Goal: Task Accomplishment & Management: Complete application form

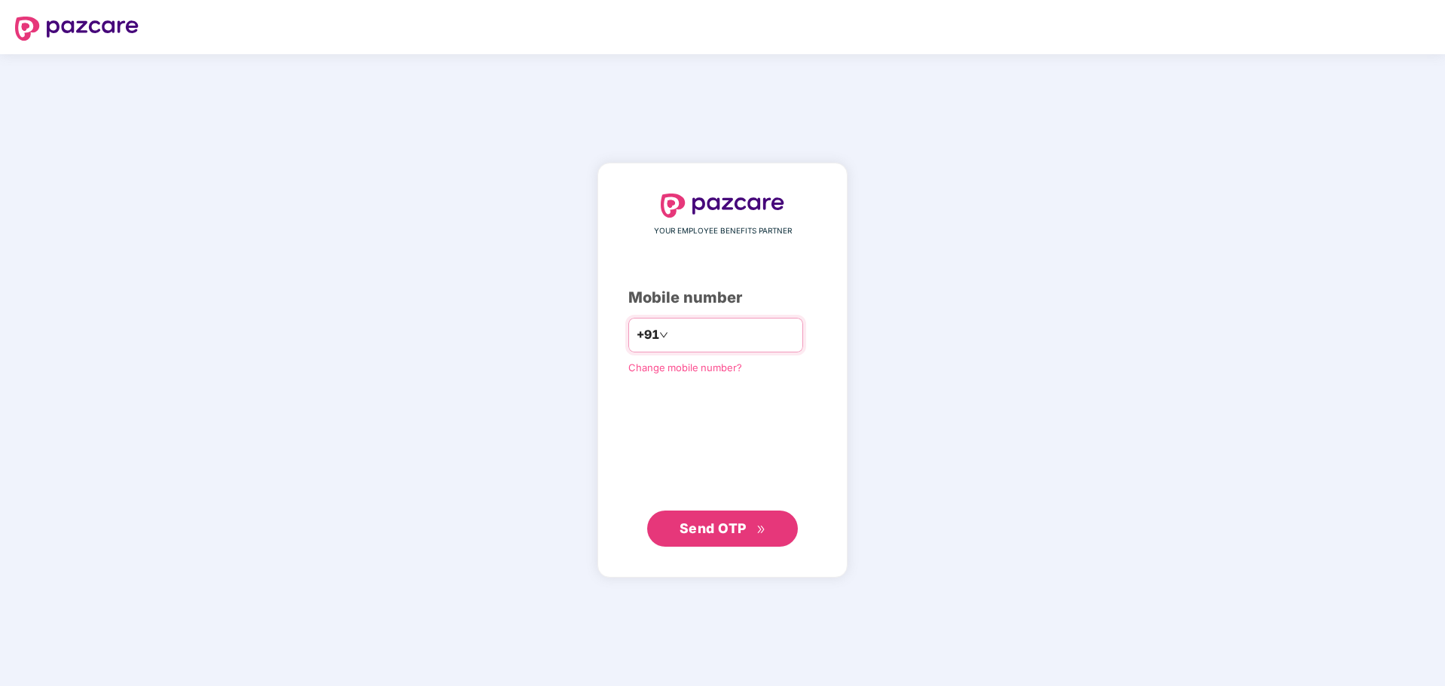
click at [713, 329] on input "number" at bounding box center [733, 335] width 124 height 24
type input "**********"
click at [727, 517] on button "Send OTP" at bounding box center [722, 528] width 151 height 36
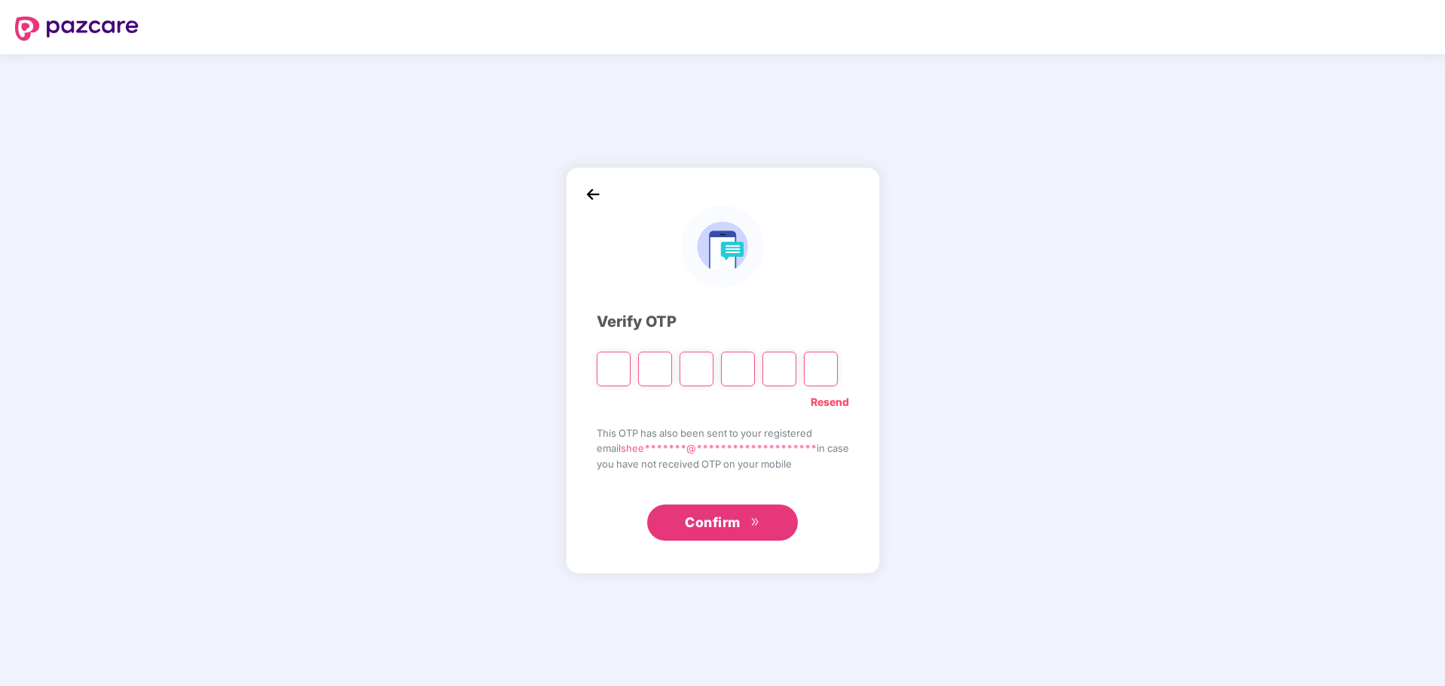
type input "*"
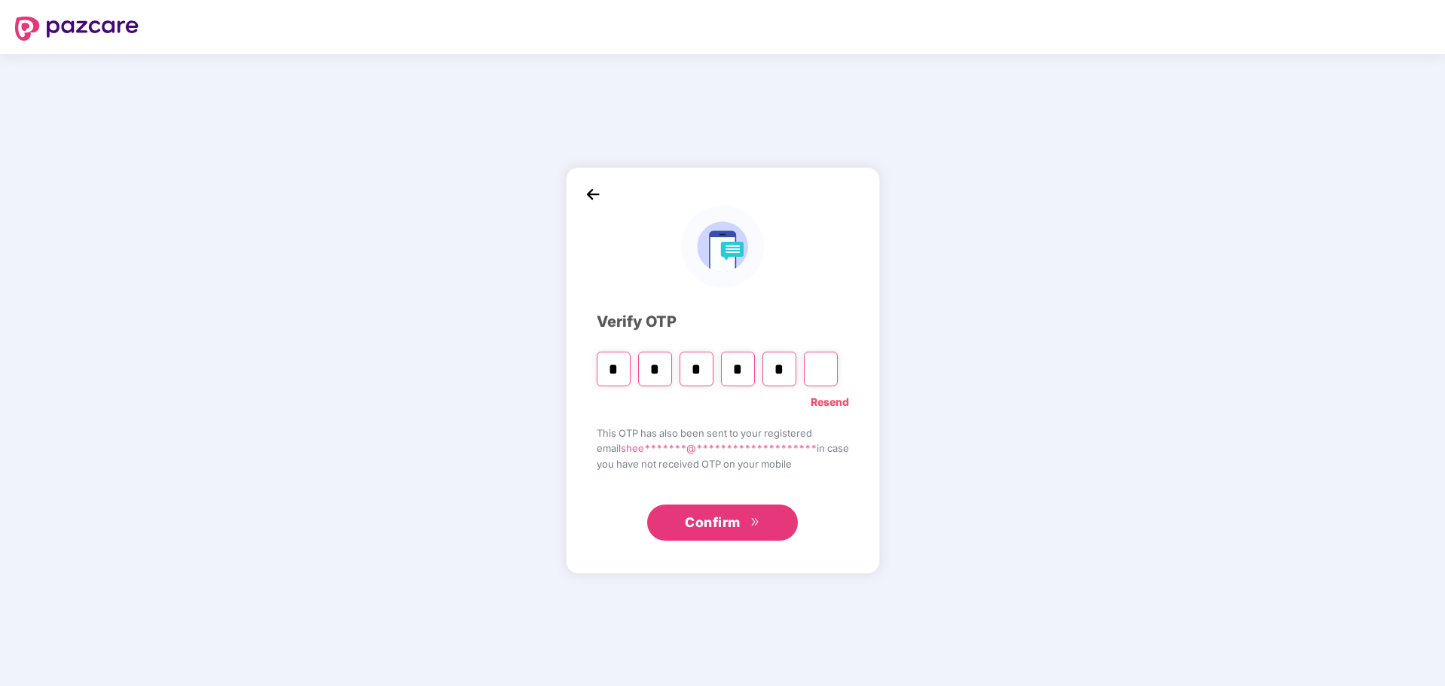
type input "*"
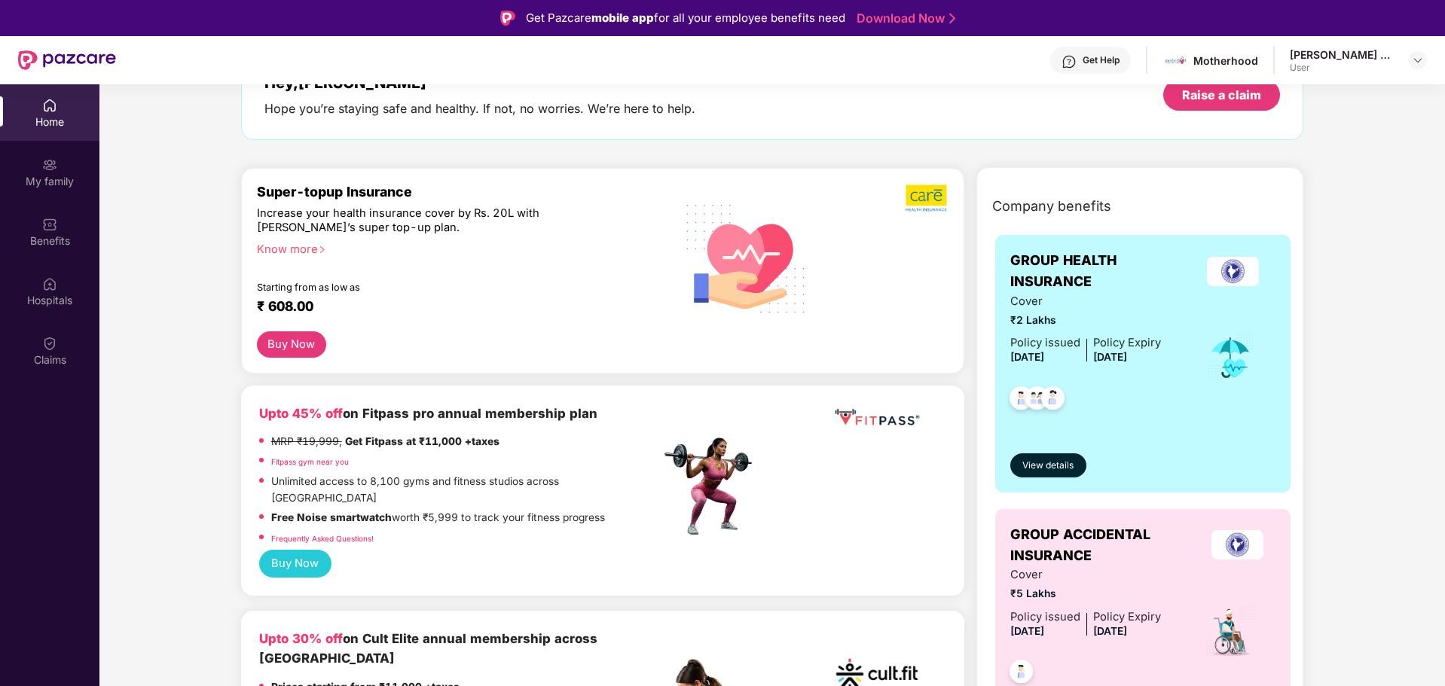
scroll to position [75, 0]
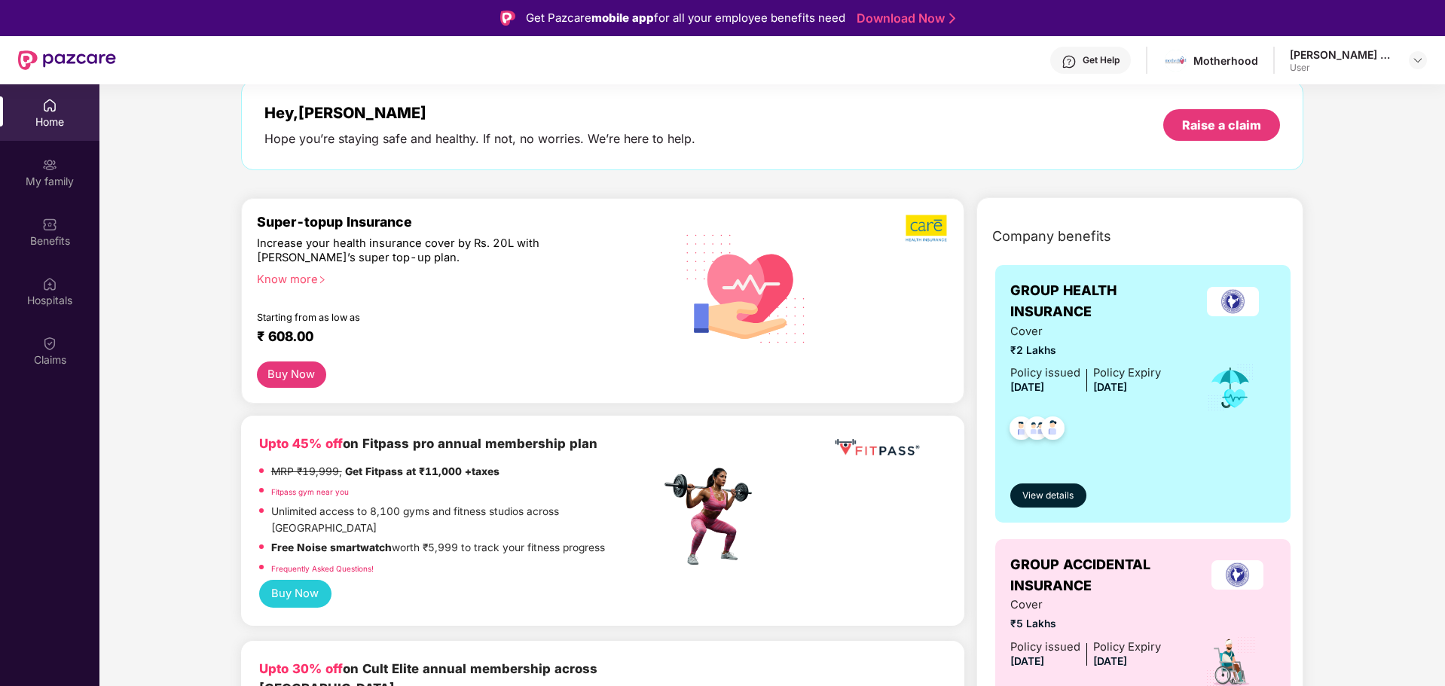
click at [1047, 433] on img at bounding box center [1052, 430] width 37 height 37
click at [1036, 496] on span "View details" at bounding box center [1047, 496] width 51 height 14
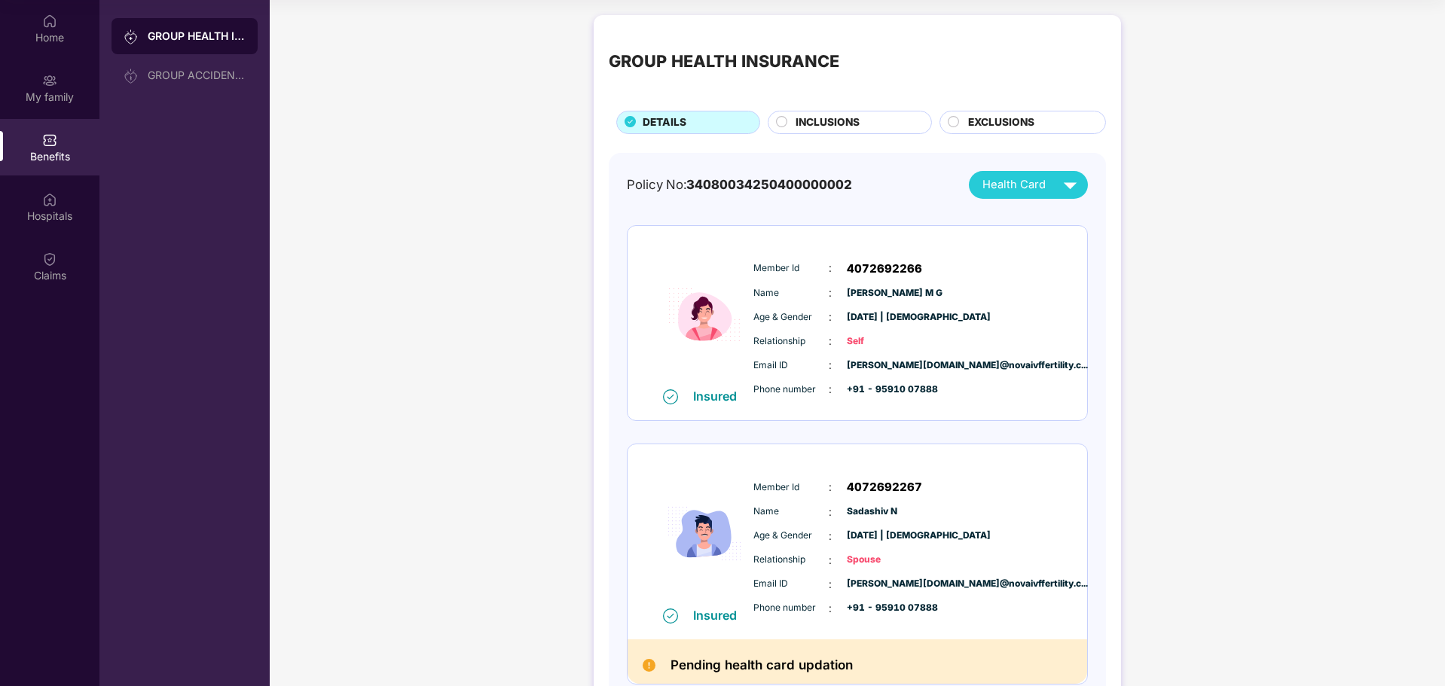
click at [847, 125] on span "INCLUSIONS" at bounding box center [827, 122] width 64 height 17
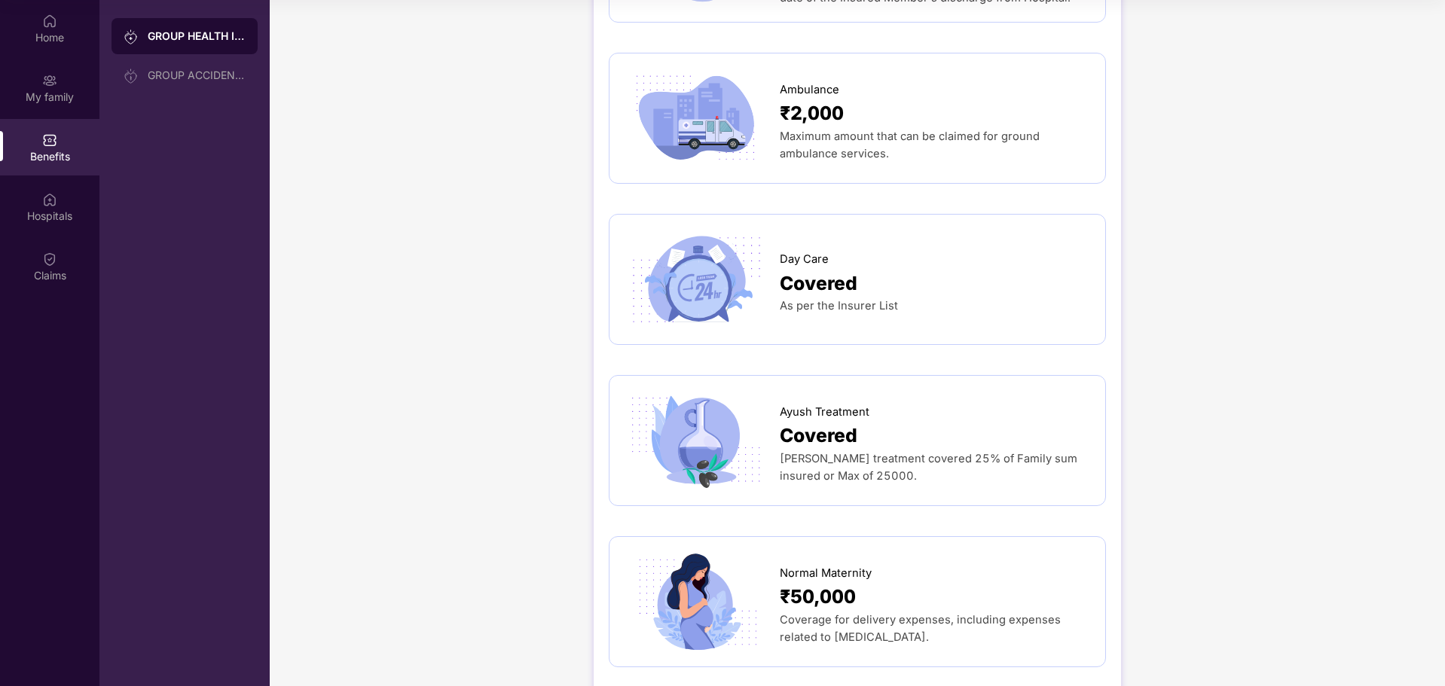
scroll to position [1437, 0]
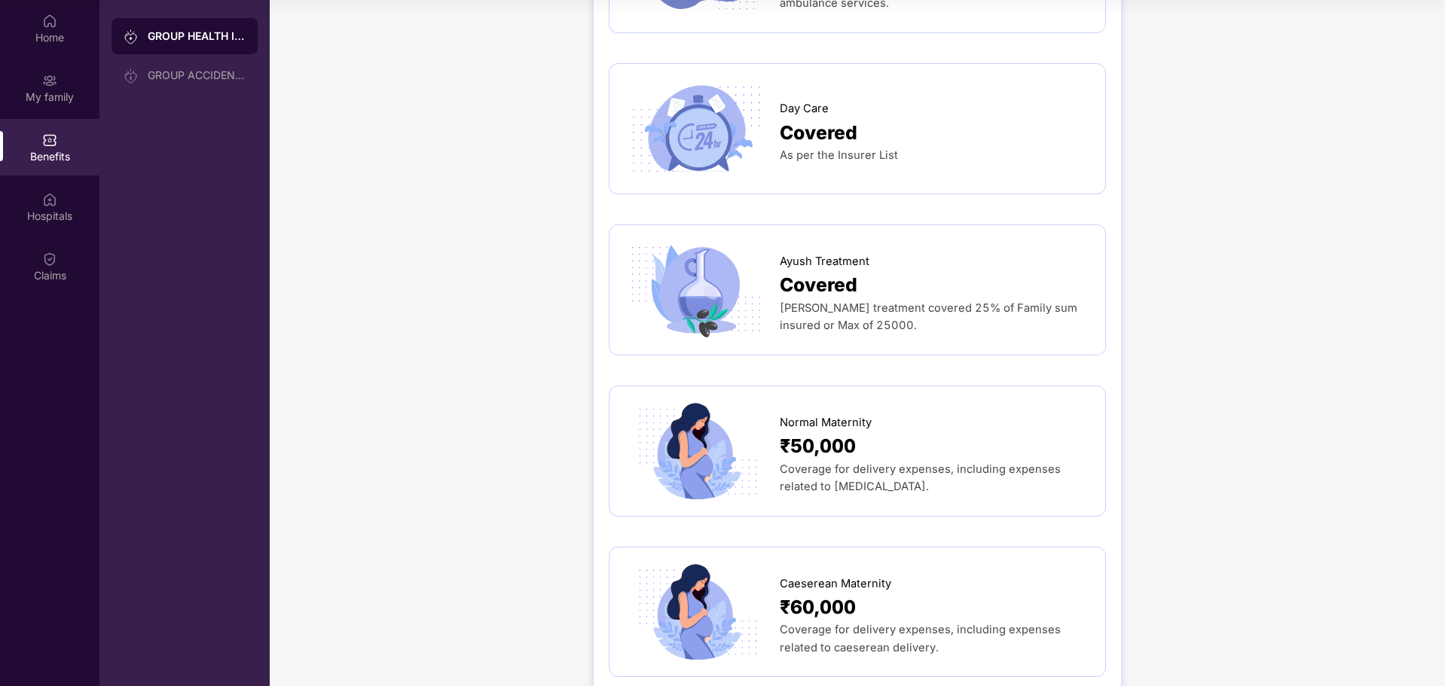
click at [864, 301] on span "[PERSON_NAME] treatment covered 25% of Family sum insured or Max of 25000." at bounding box center [929, 316] width 298 height 31
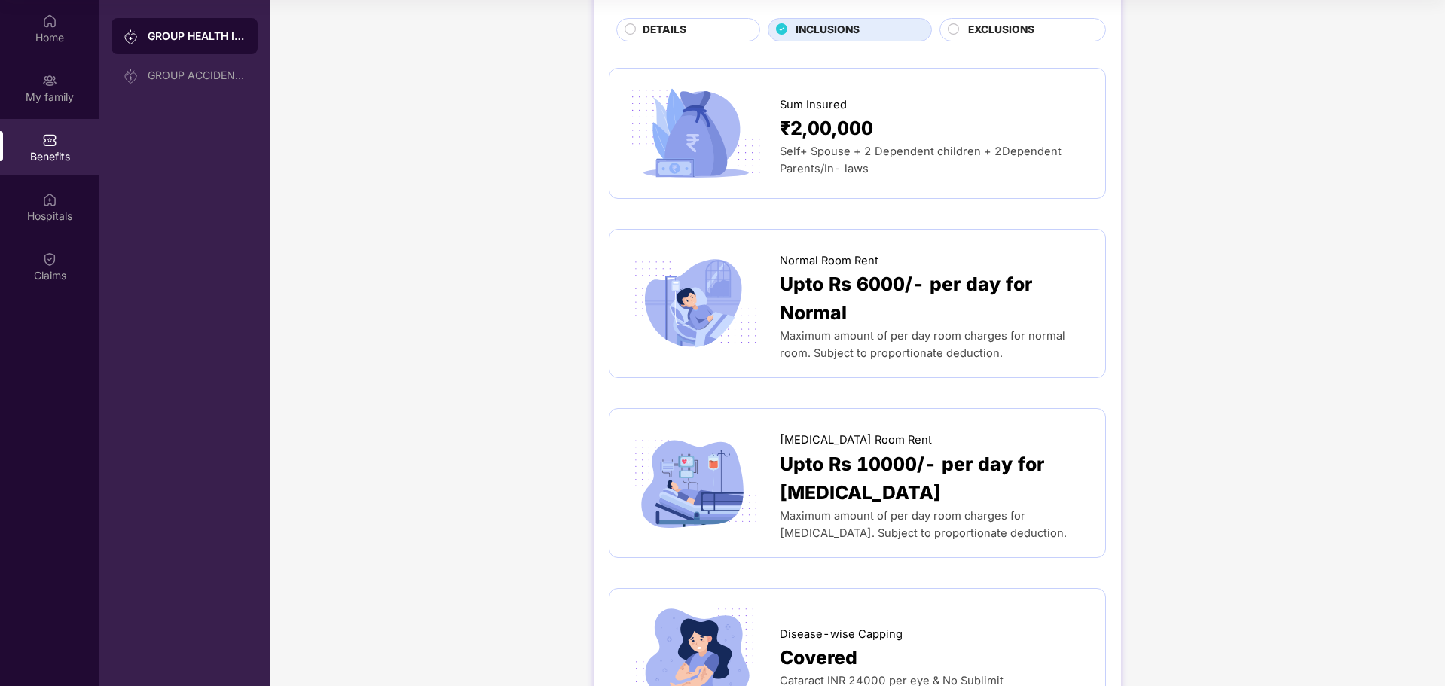
scroll to position [0, 0]
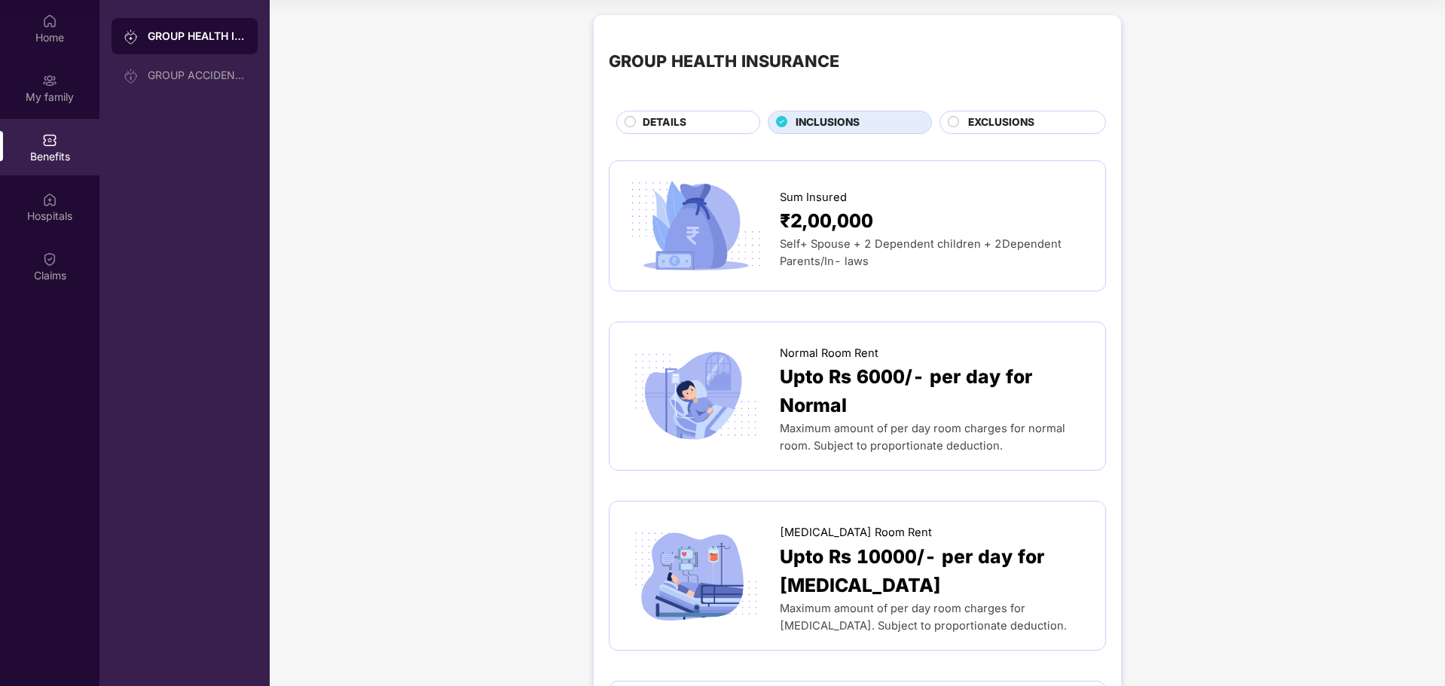
click at [948, 120] on circle at bounding box center [953, 121] width 11 height 11
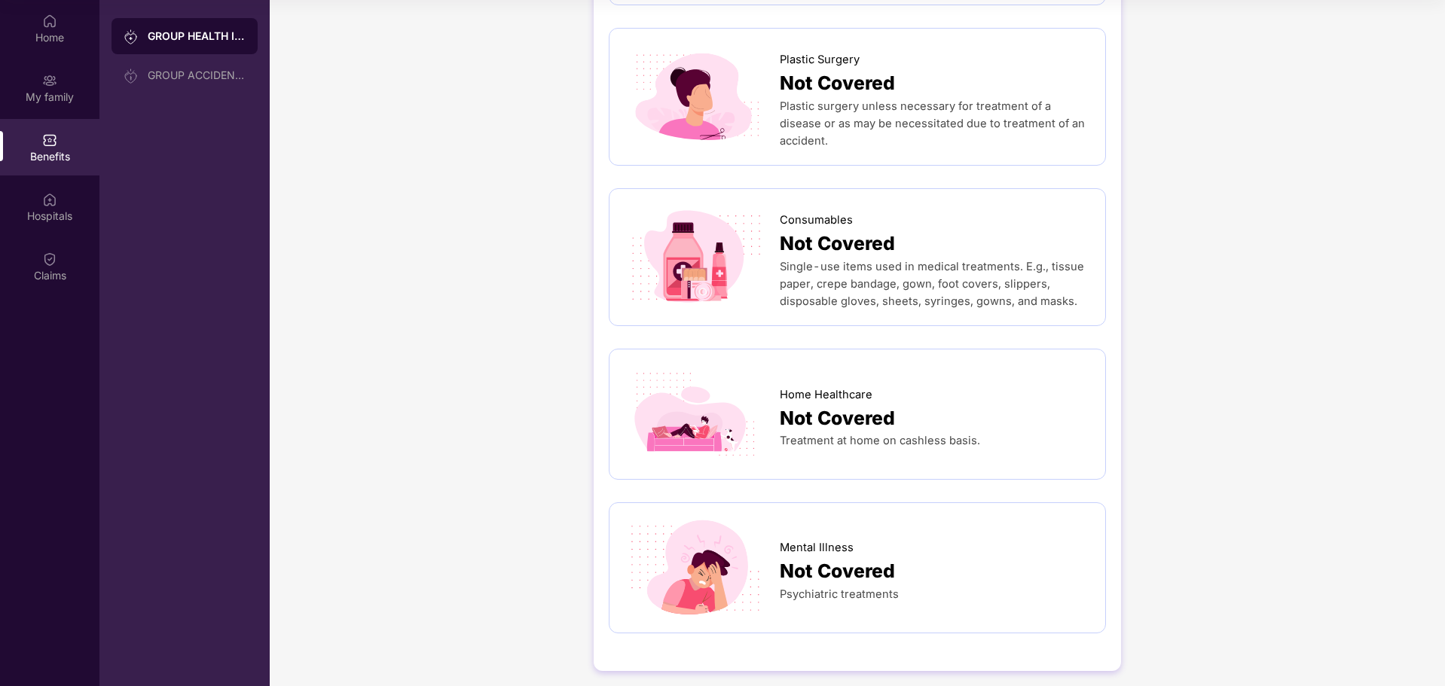
scroll to position [901, 0]
click at [833, 557] on span "Not Covered" at bounding box center [837, 570] width 115 height 29
click at [833, 395] on span "Home Healthcare" at bounding box center [826, 394] width 93 height 17
click at [828, 408] on span "Not Covered" at bounding box center [837, 417] width 115 height 29
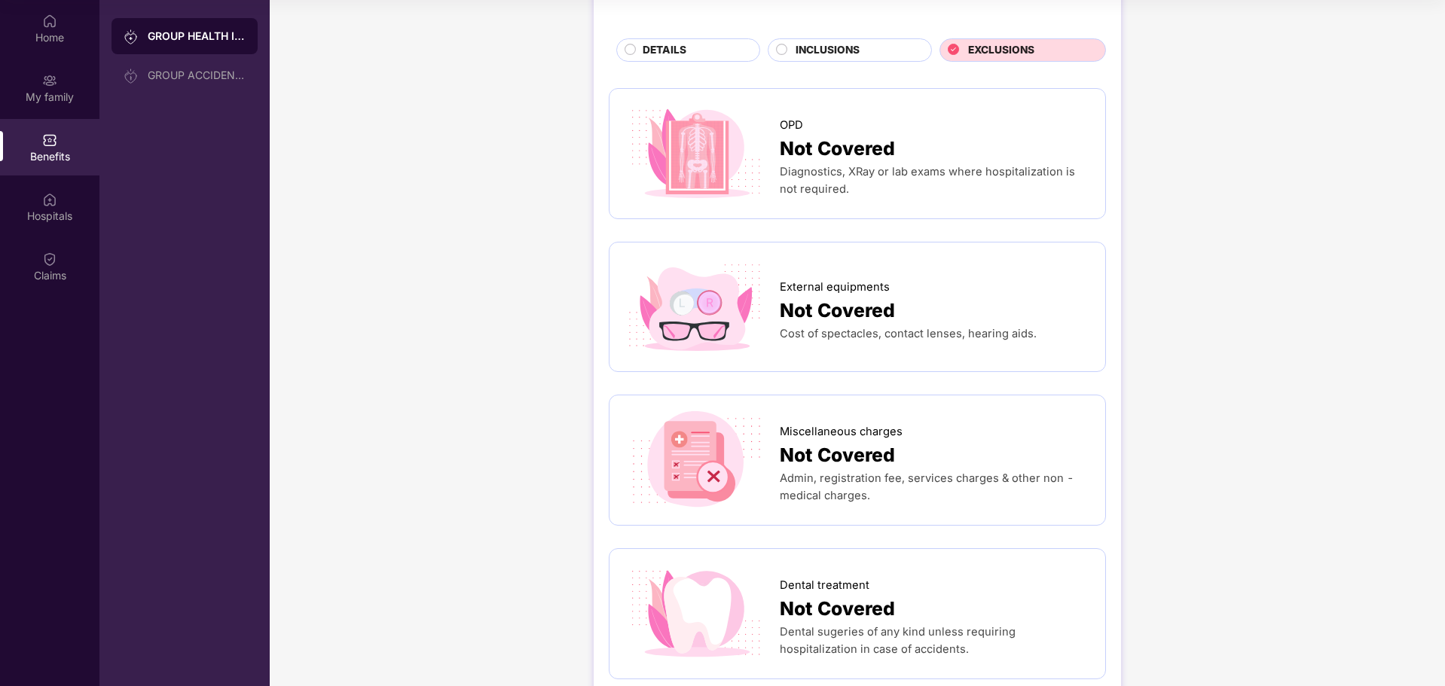
scroll to position [0, 0]
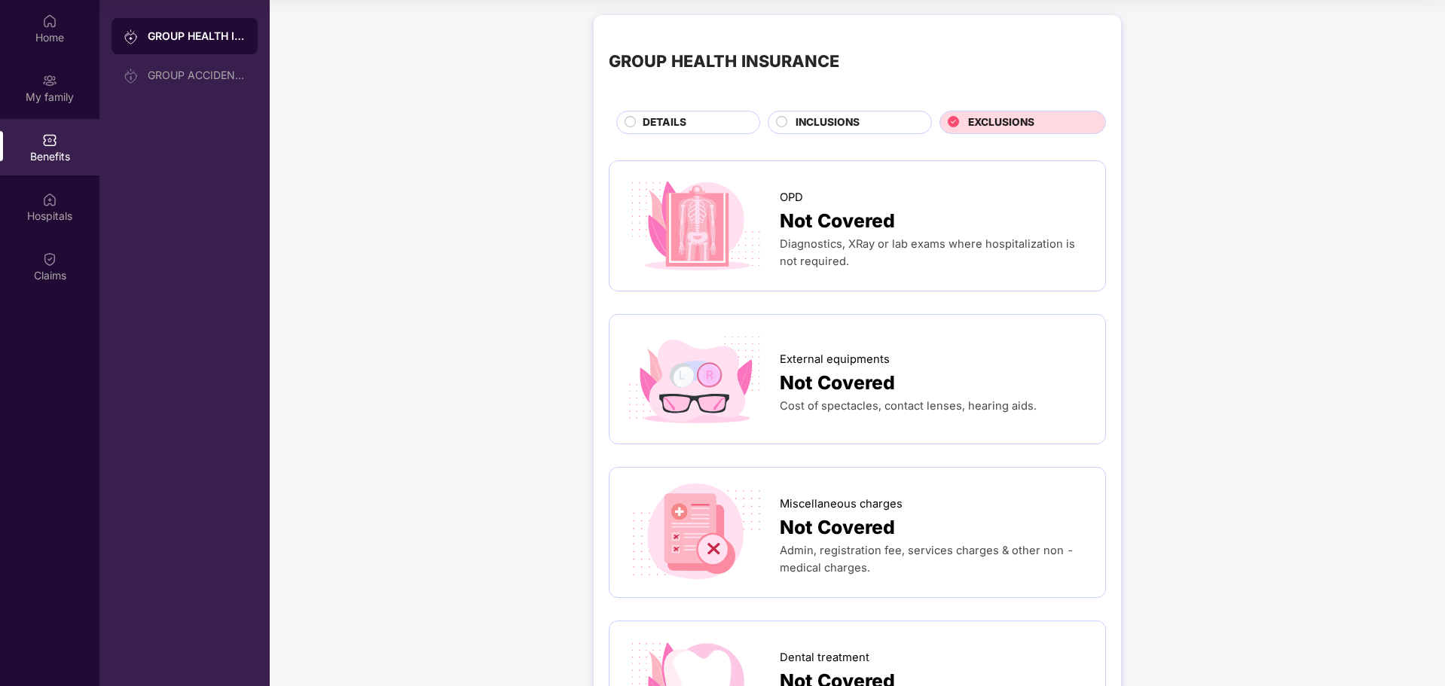
click at [660, 114] on div "DETAILS" at bounding box center [688, 122] width 144 height 23
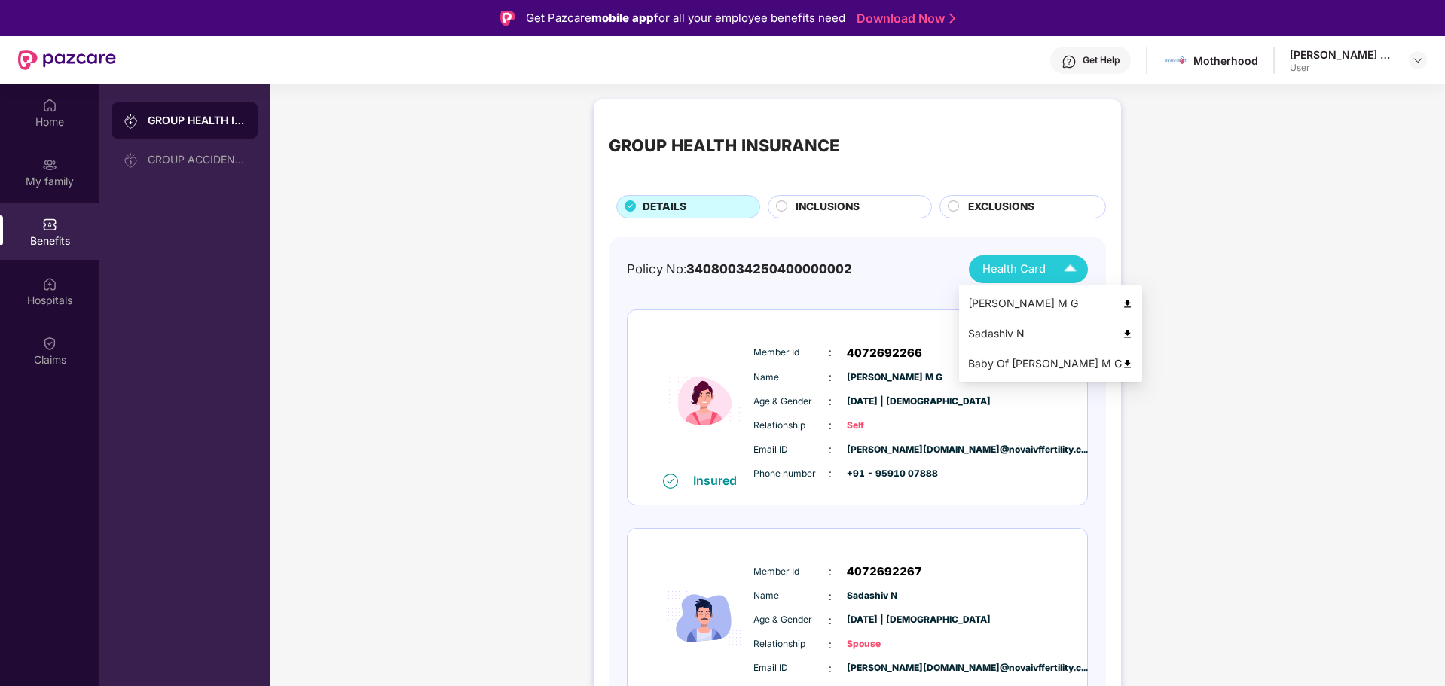
click at [1010, 279] on div "Health Card" at bounding box center [1032, 269] width 101 height 26
click at [1009, 373] on li "Baby Of [PERSON_NAME] M G" at bounding box center [1050, 364] width 183 height 30
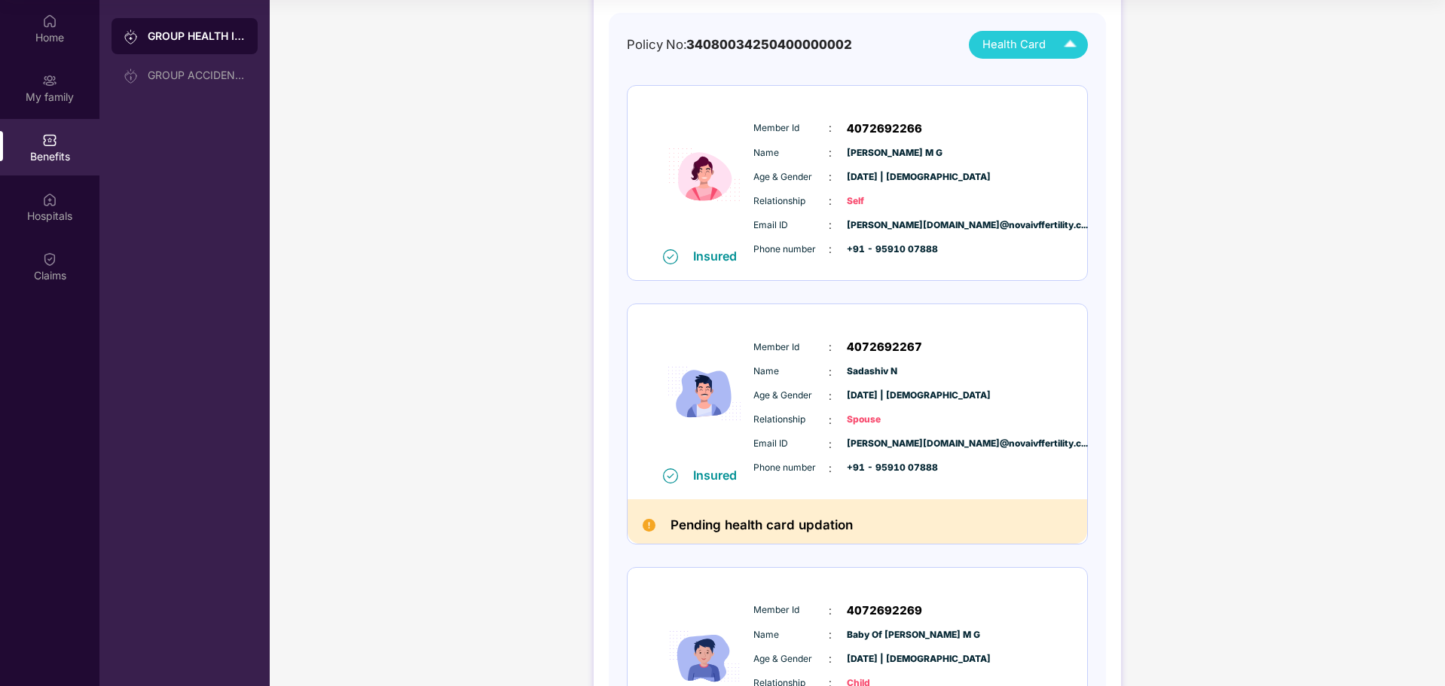
scroll to position [310, 0]
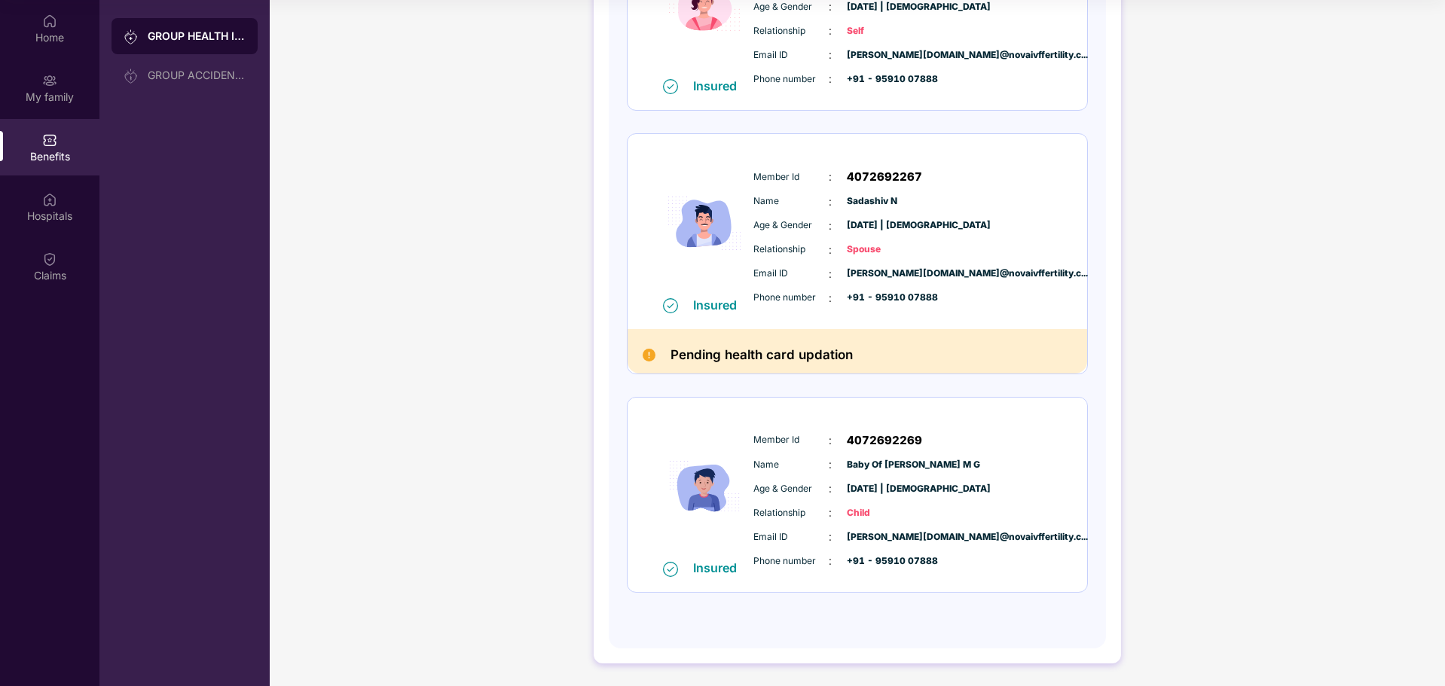
click at [847, 360] on h2 "Pending health card updation" at bounding box center [761, 355] width 182 height 22
click at [725, 306] on div "Insured" at bounding box center [719, 305] width 53 height 15
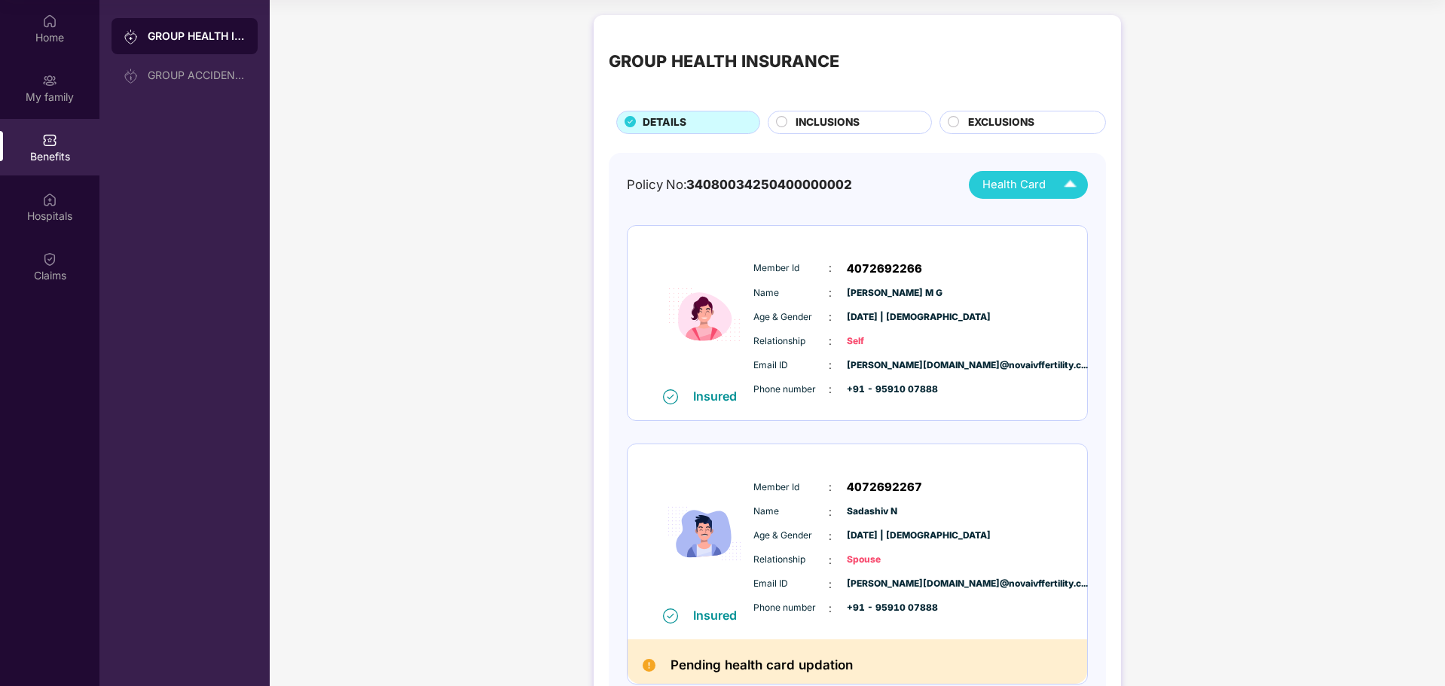
scroll to position [0, 0]
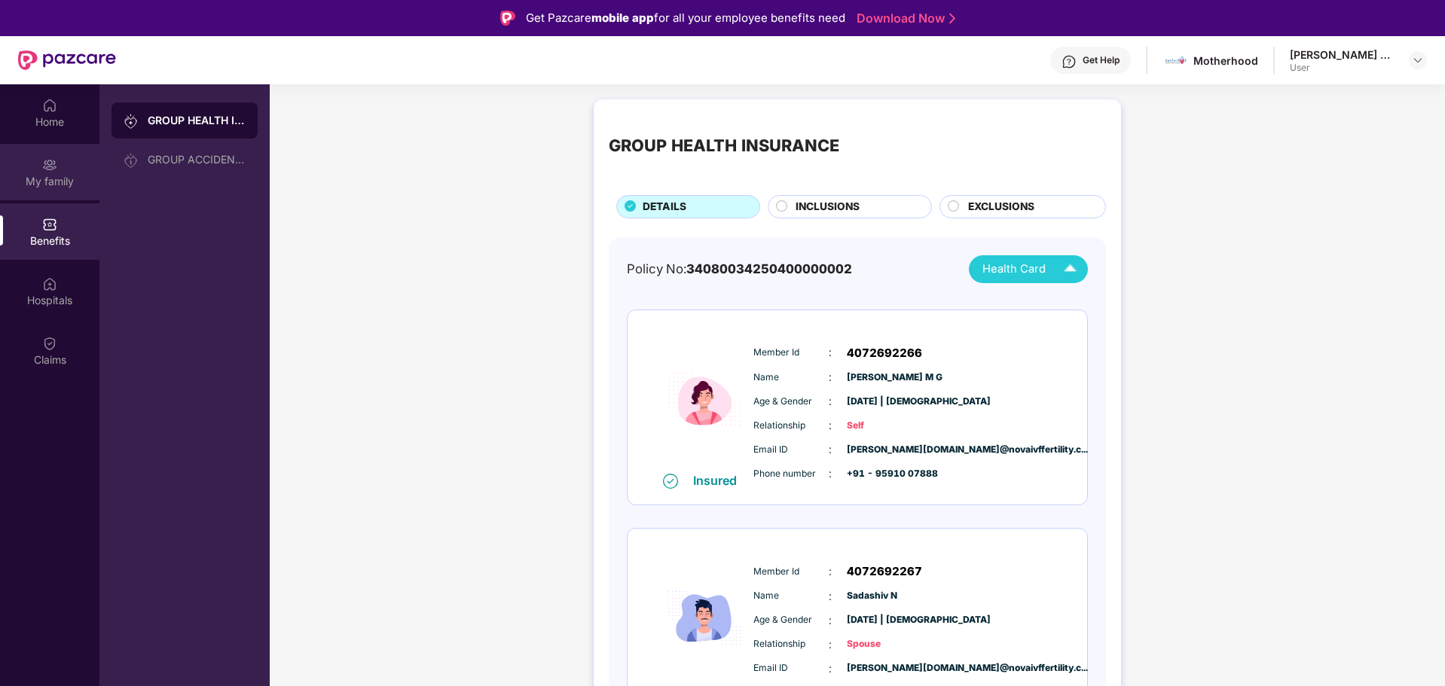
click at [52, 169] on img at bounding box center [49, 164] width 15 height 15
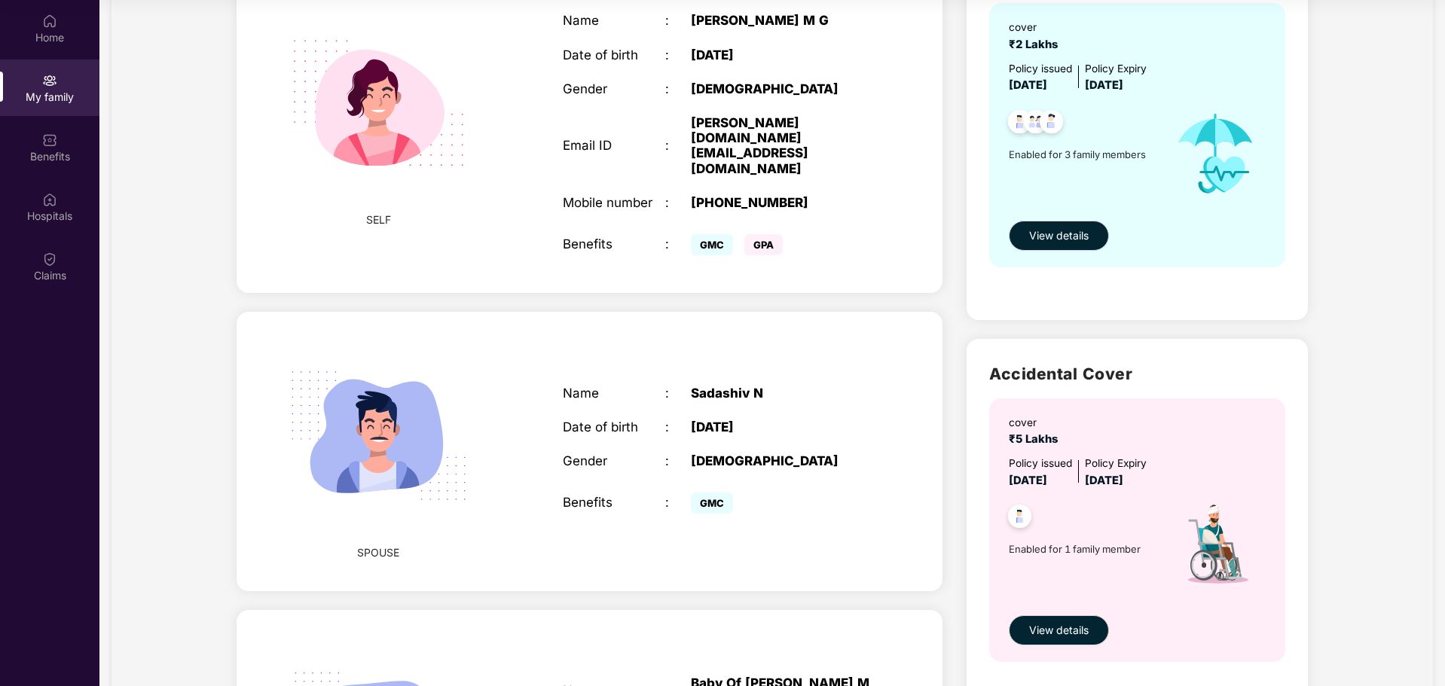
scroll to position [377, 0]
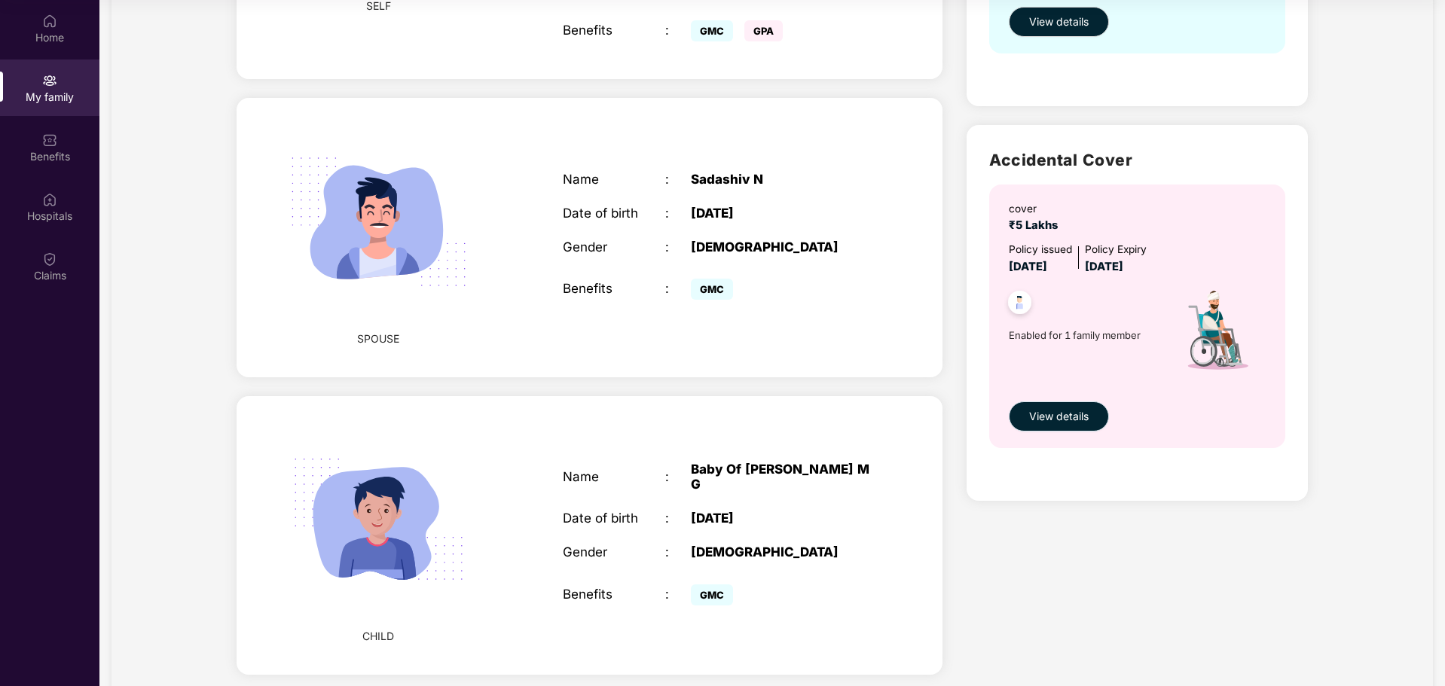
click at [1043, 415] on span "View details" at bounding box center [1059, 416] width 60 height 17
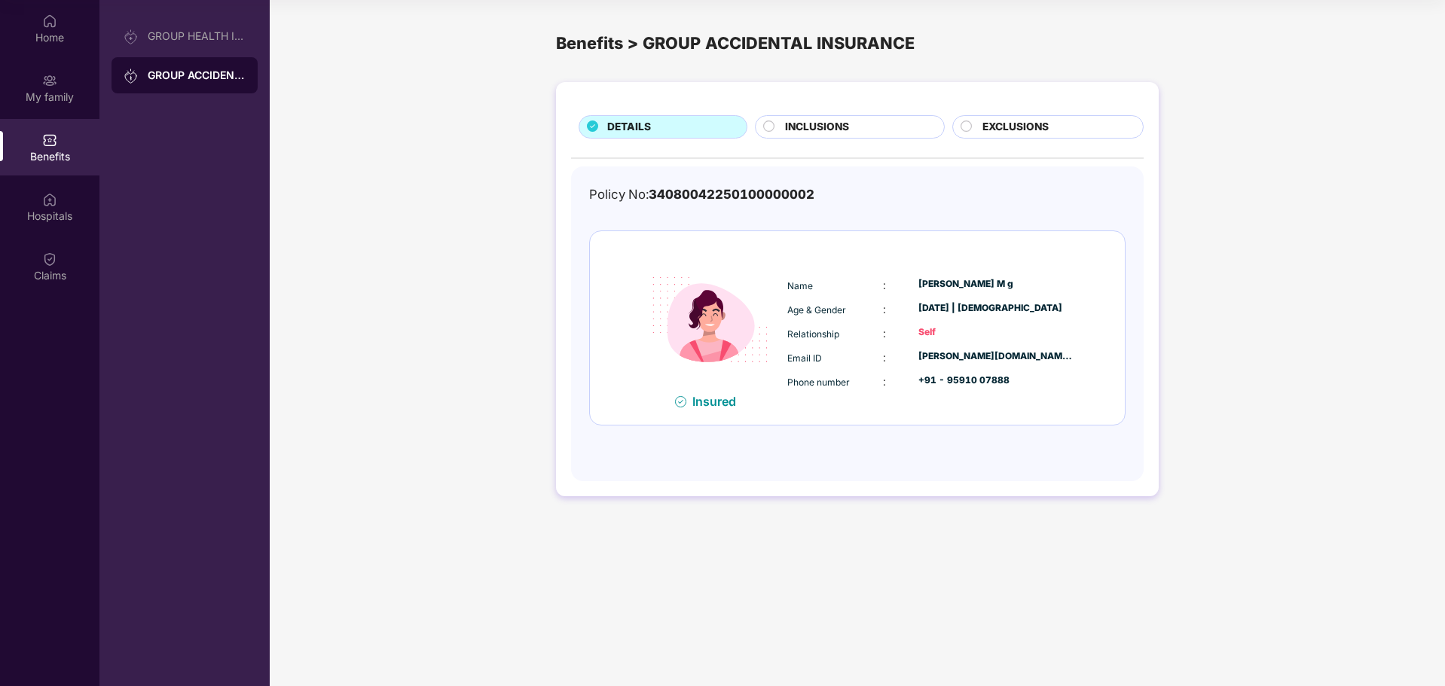
click at [1002, 122] on span "EXCLUSIONS" at bounding box center [1015, 127] width 66 height 17
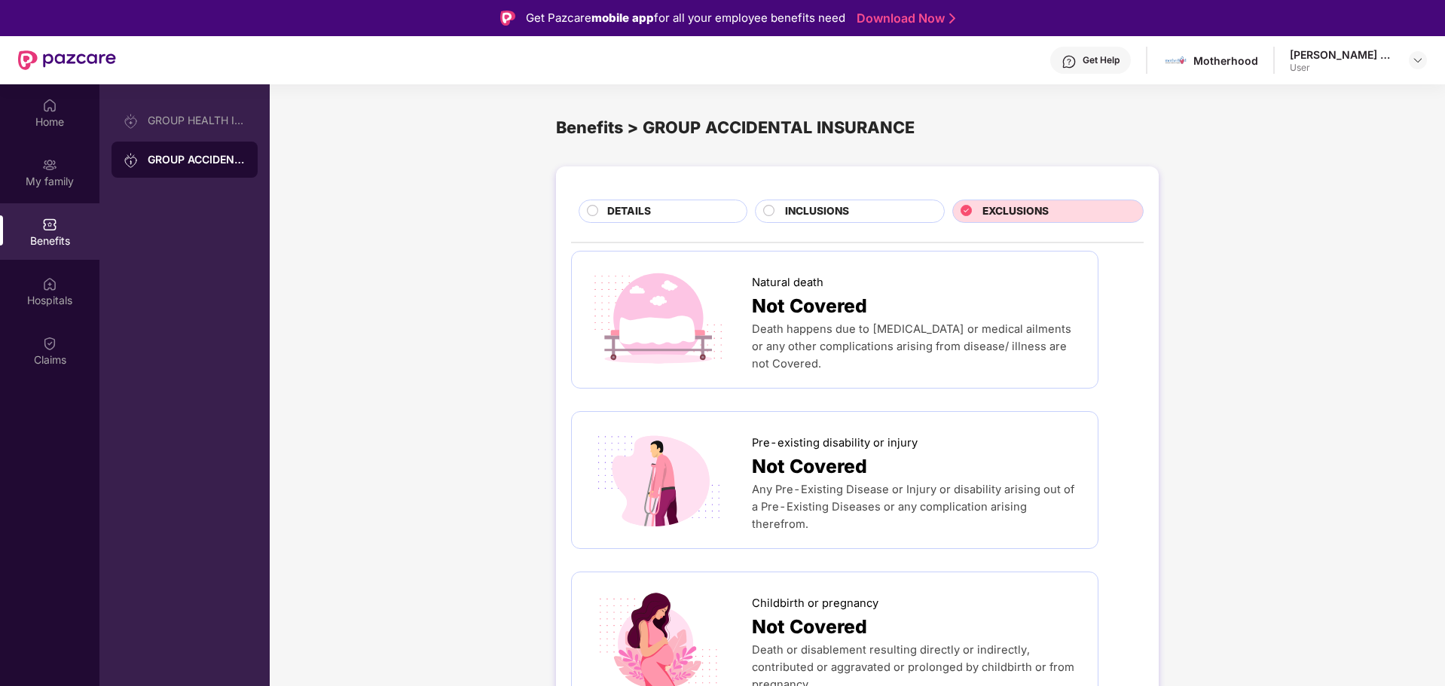
click at [804, 203] on span "INCLUSIONS" at bounding box center [817, 211] width 64 height 17
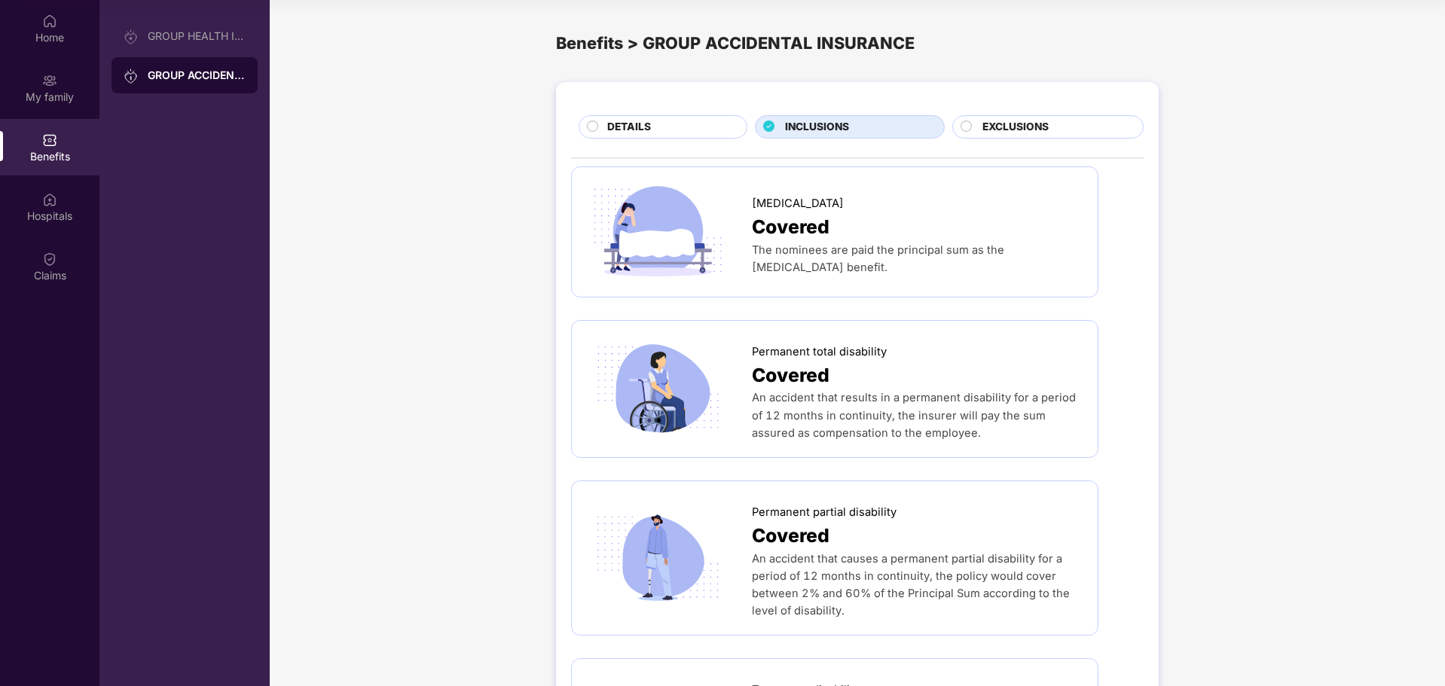
click at [685, 115] on div "DETAILS" at bounding box center [663, 126] width 169 height 23
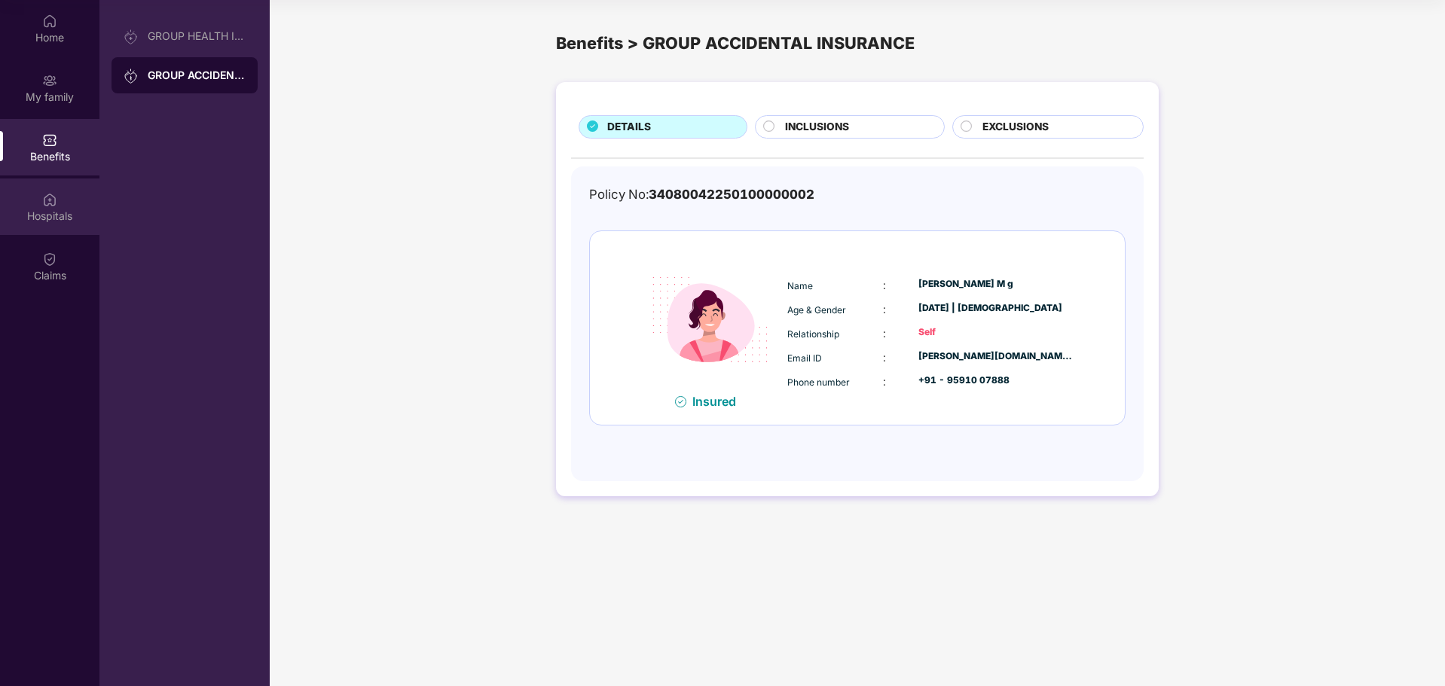
click at [35, 212] on div "Hospitals" at bounding box center [49, 216] width 99 height 15
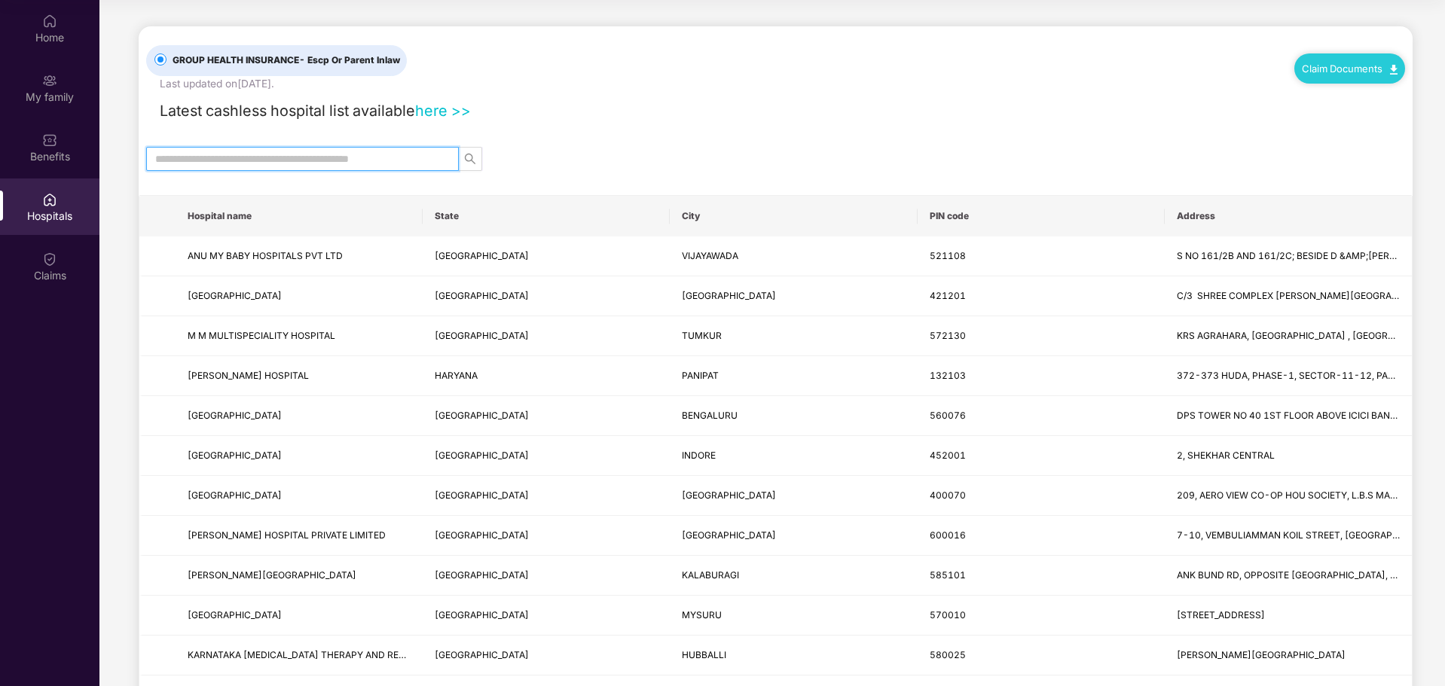
click at [371, 160] on input "text" at bounding box center [296, 159] width 282 height 17
click at [439, 109] on link "here >>" at bounding box center [443, 111] width 56 height 18
click at [310, 156] on input "text" at bounding box center [296, 159] width 282 height 17
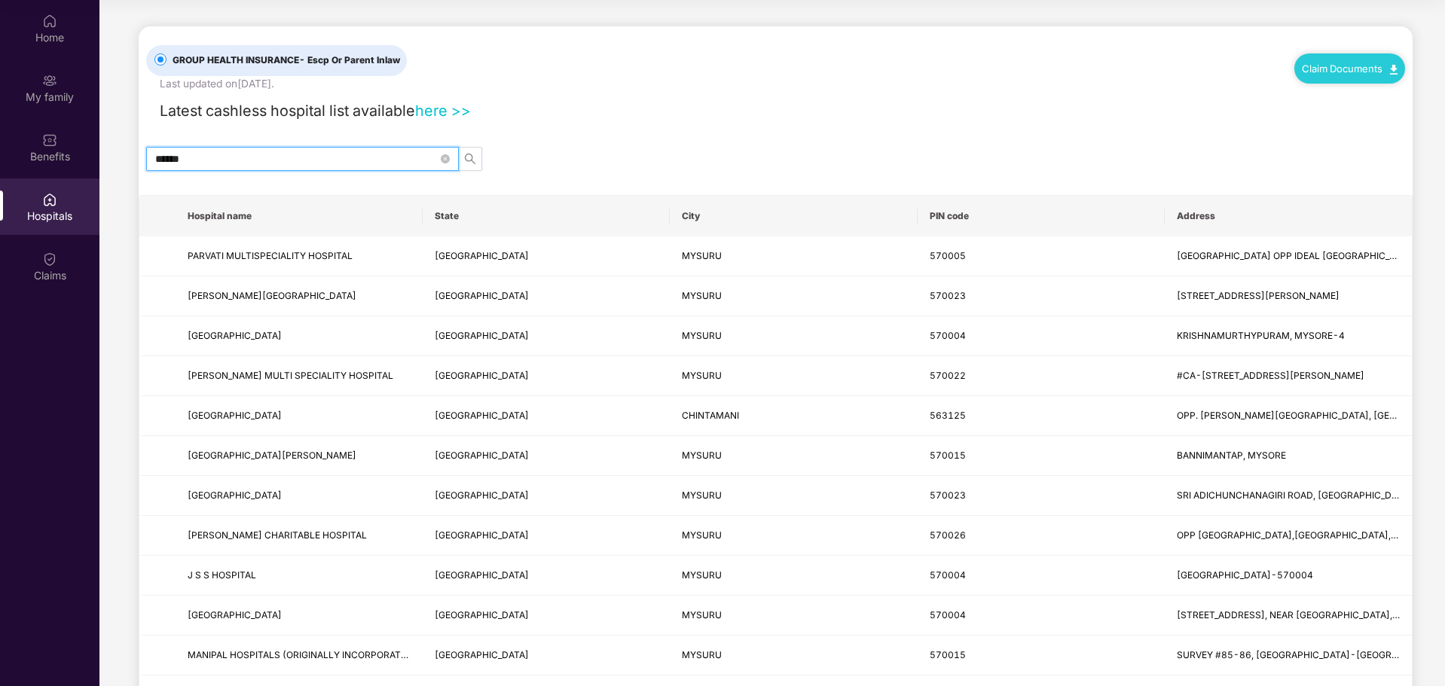
type input "******"
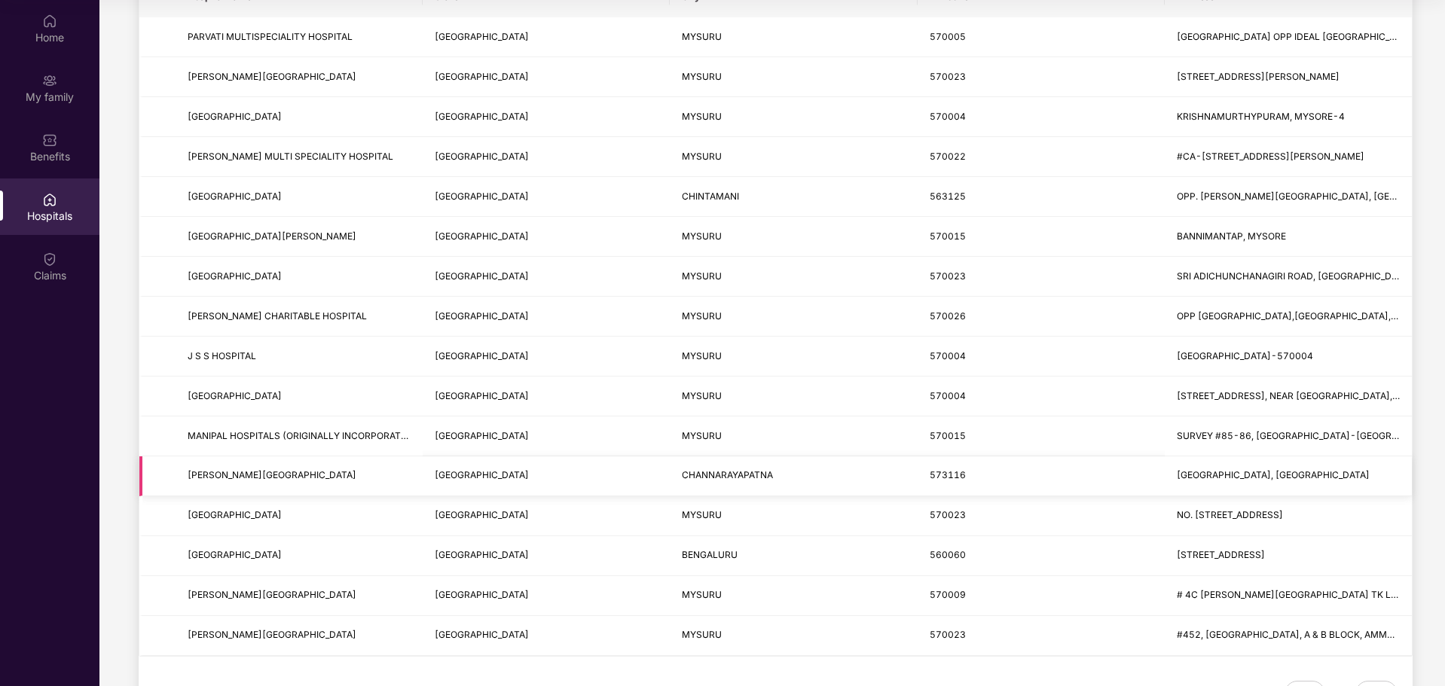
scroll to position [285, 0]
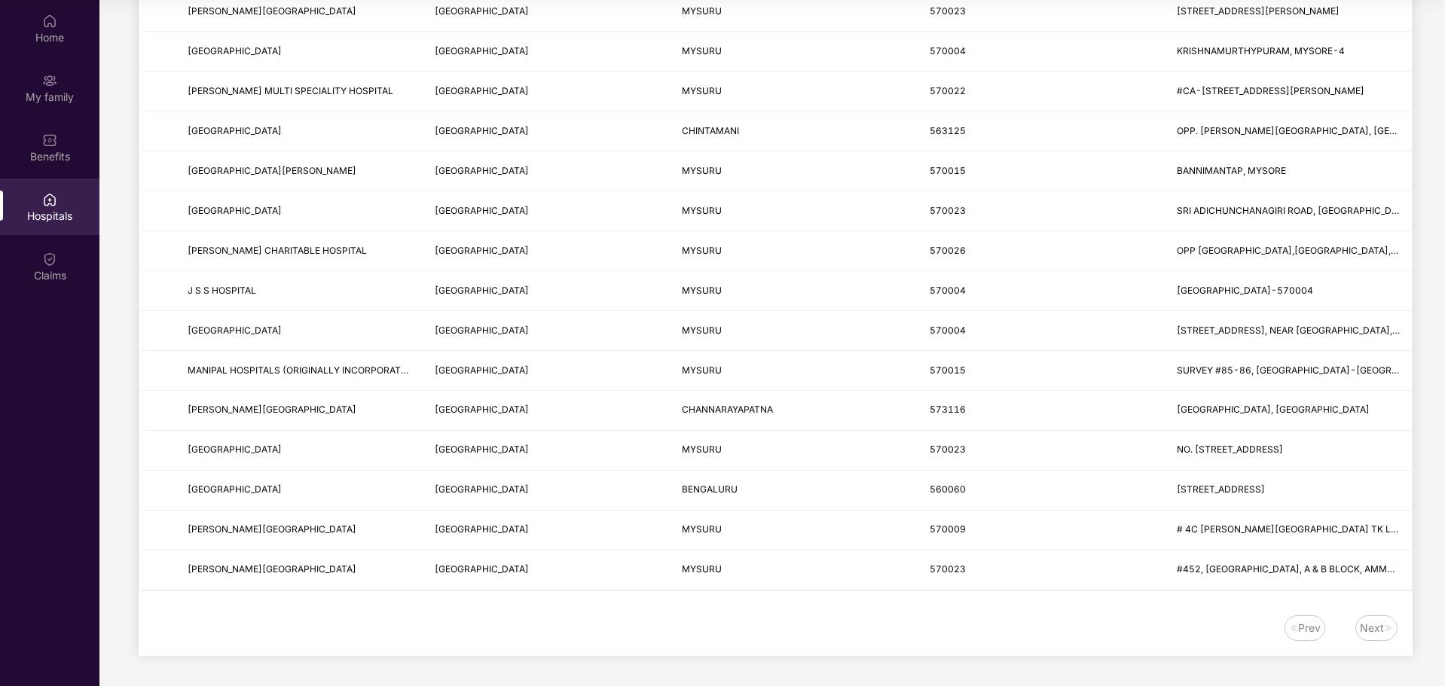
click at [1373, 627] on div "Next" at bounding box center [1372, 628] width 24 height 17
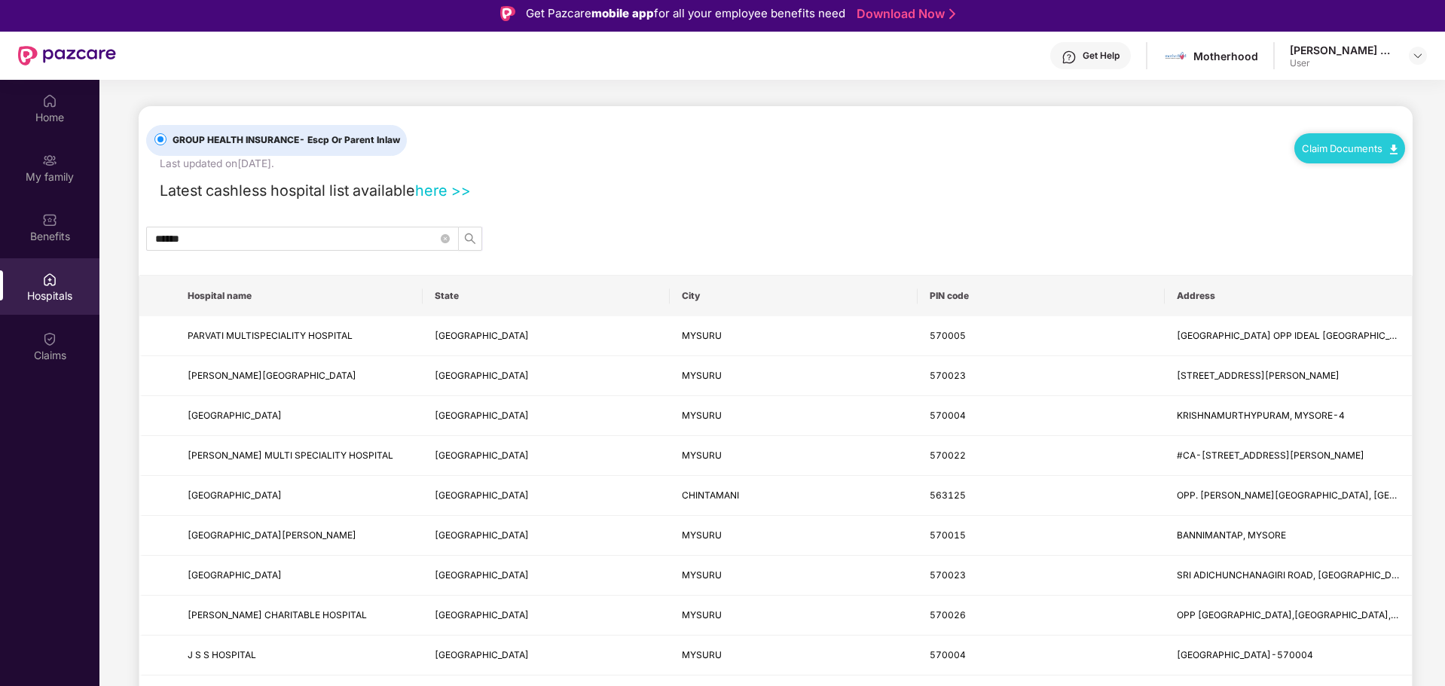
scroll to position [0, 0]
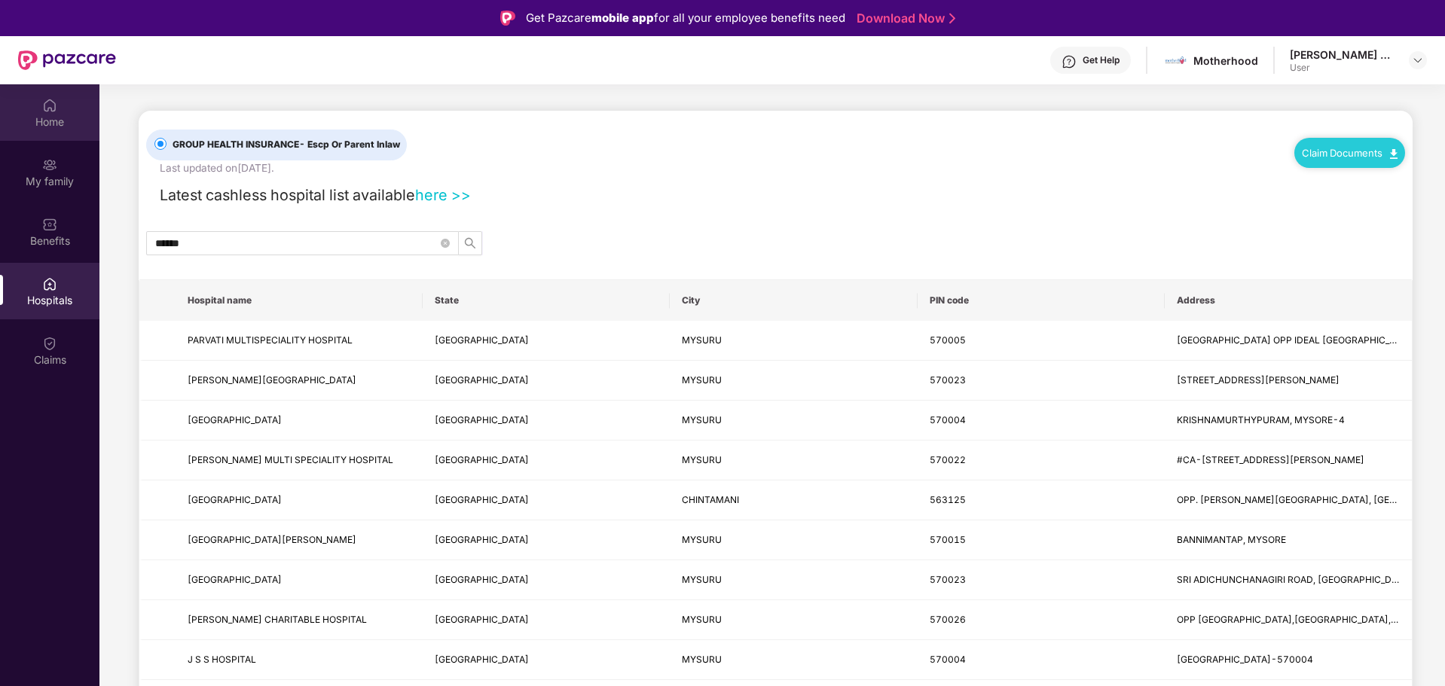
click at [40, 118] on div "Home" at bounding box center [49, 121] width 99 height 15
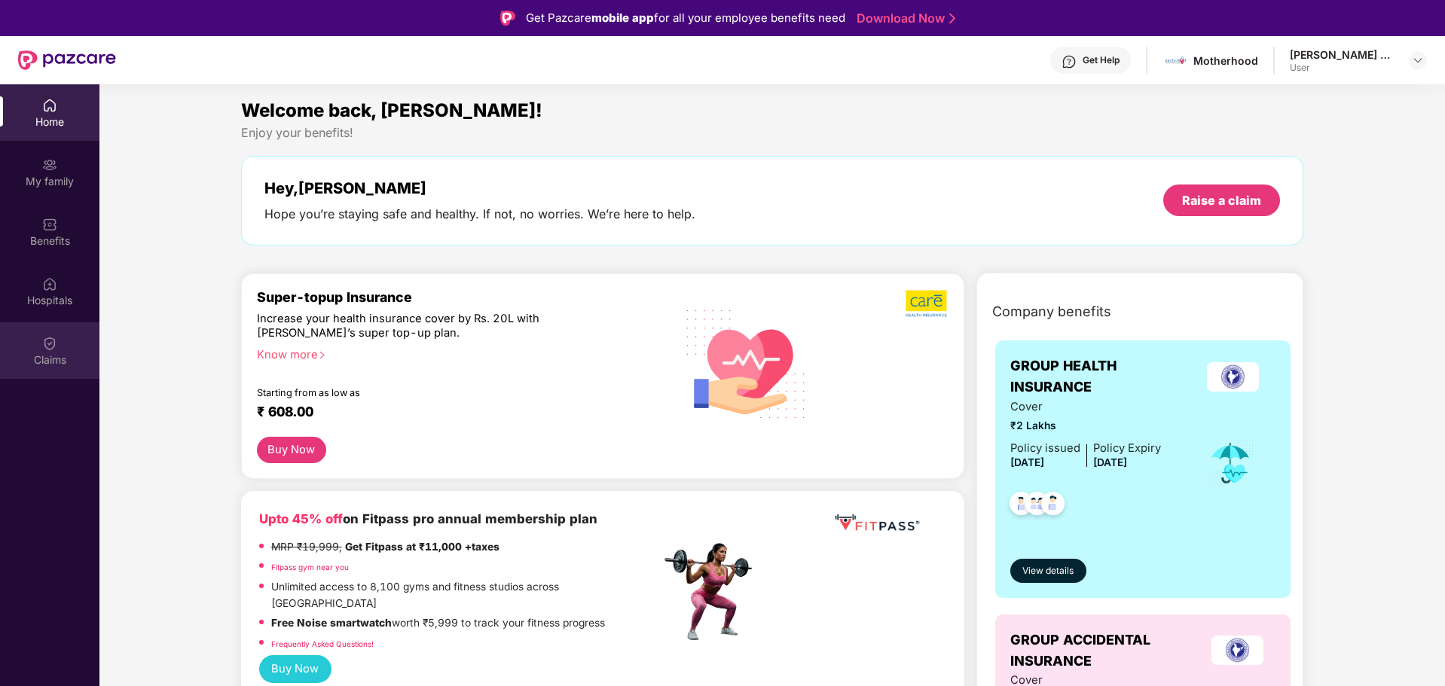
click at [36, 334] on div "Claims" at bounding box center [49, 350] width 99 height 56
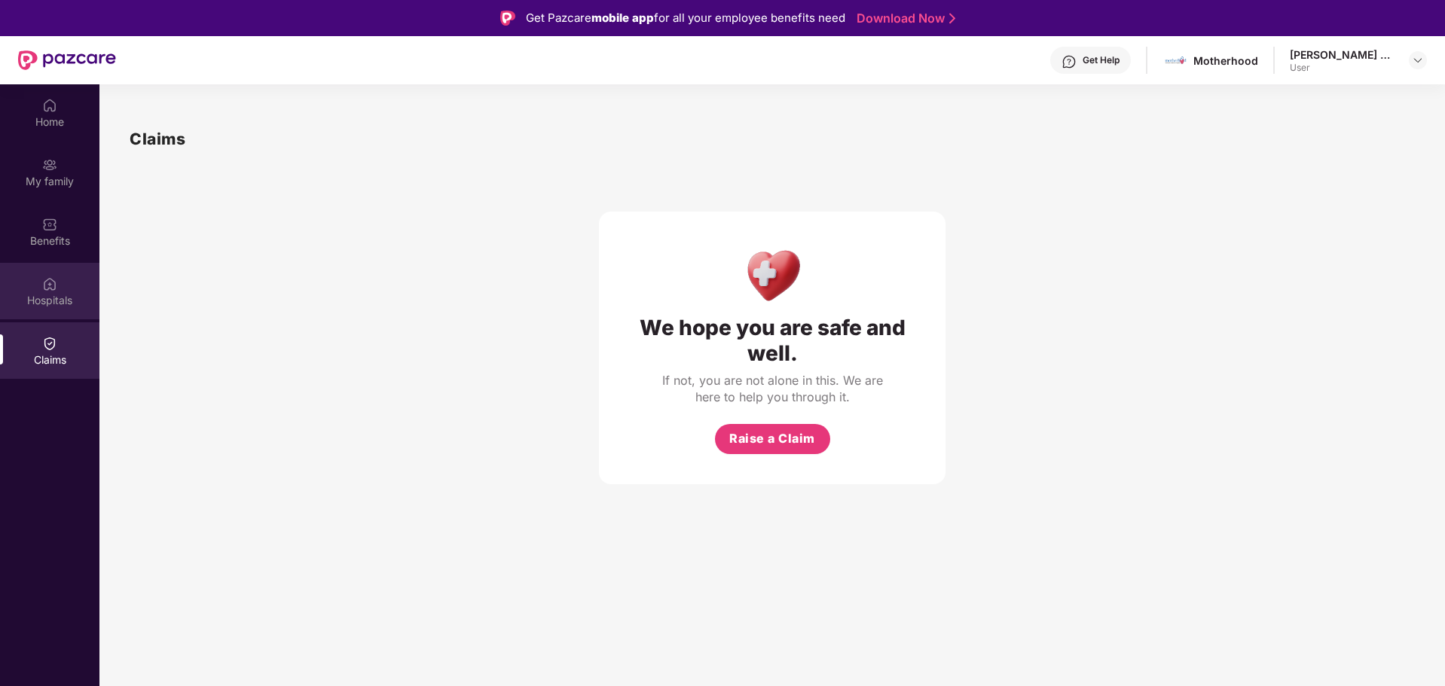
click at [44, 288] on img at bounding box center [49, 283] width 15 height 15
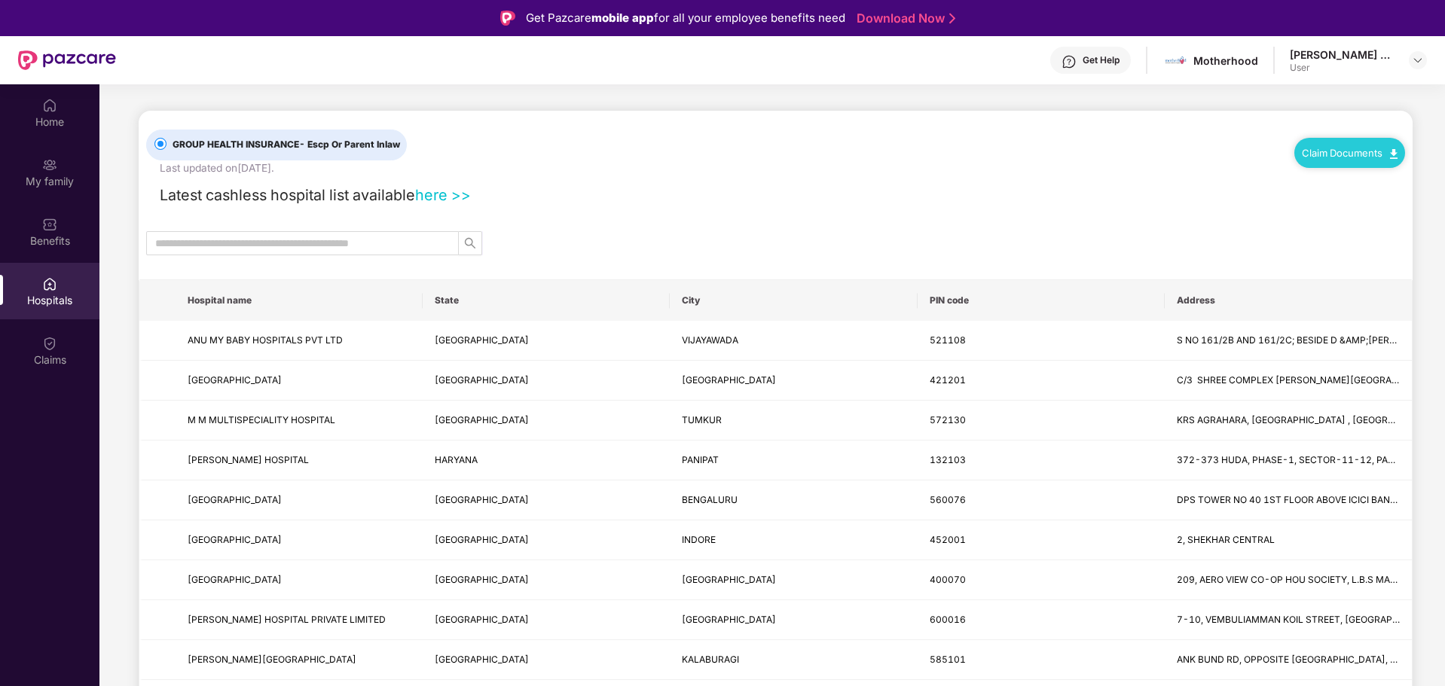
click at [332, 136] on label "GROUP HEALTH INSURANCE - Escp Or Parent Inlaw" at bounding box center [276, 145] width 261 height 31
click at [1341, 162] on div "Claim Documents" at bounding box center [1349, 153] width 111 height 30
click at [82, 235] on div "Benefits" at bounding box center [49, 241] width 99 height 15
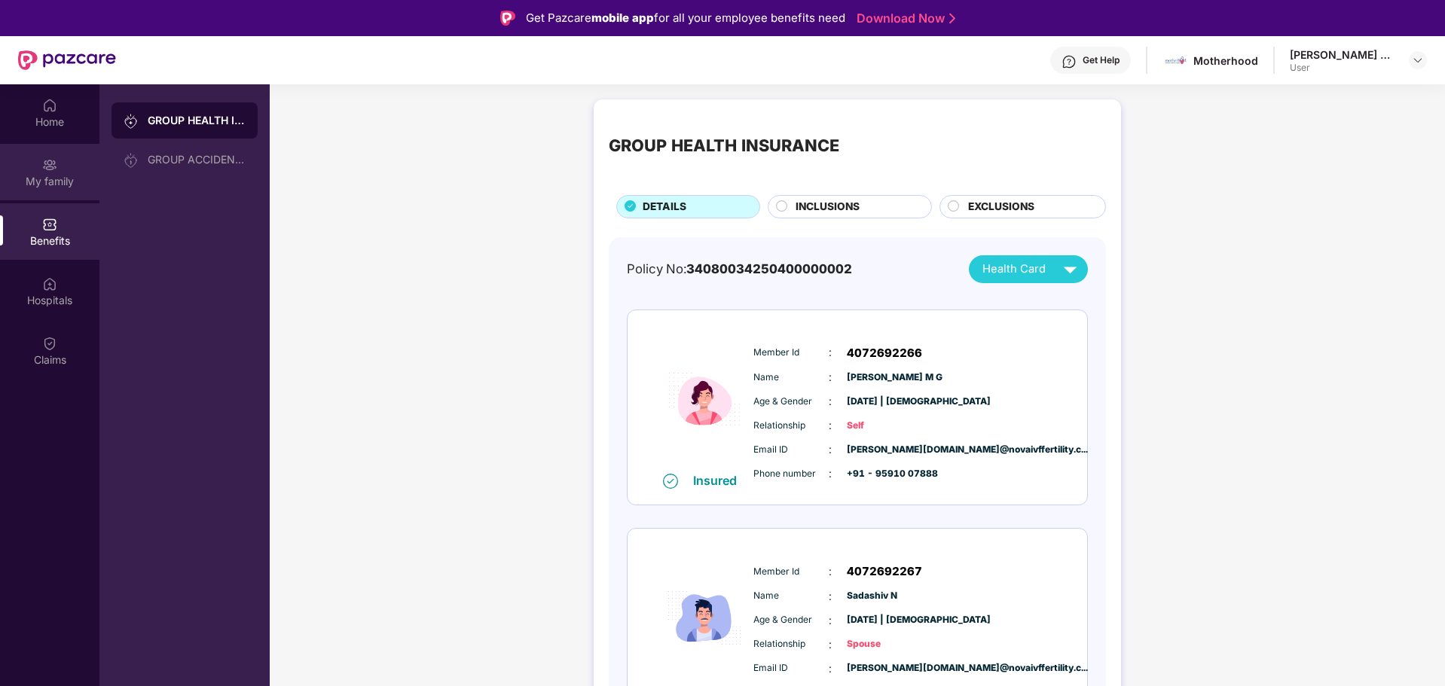
click at [72, 156] on div "My family" at bounding box center [49, 172] width 99 height 56
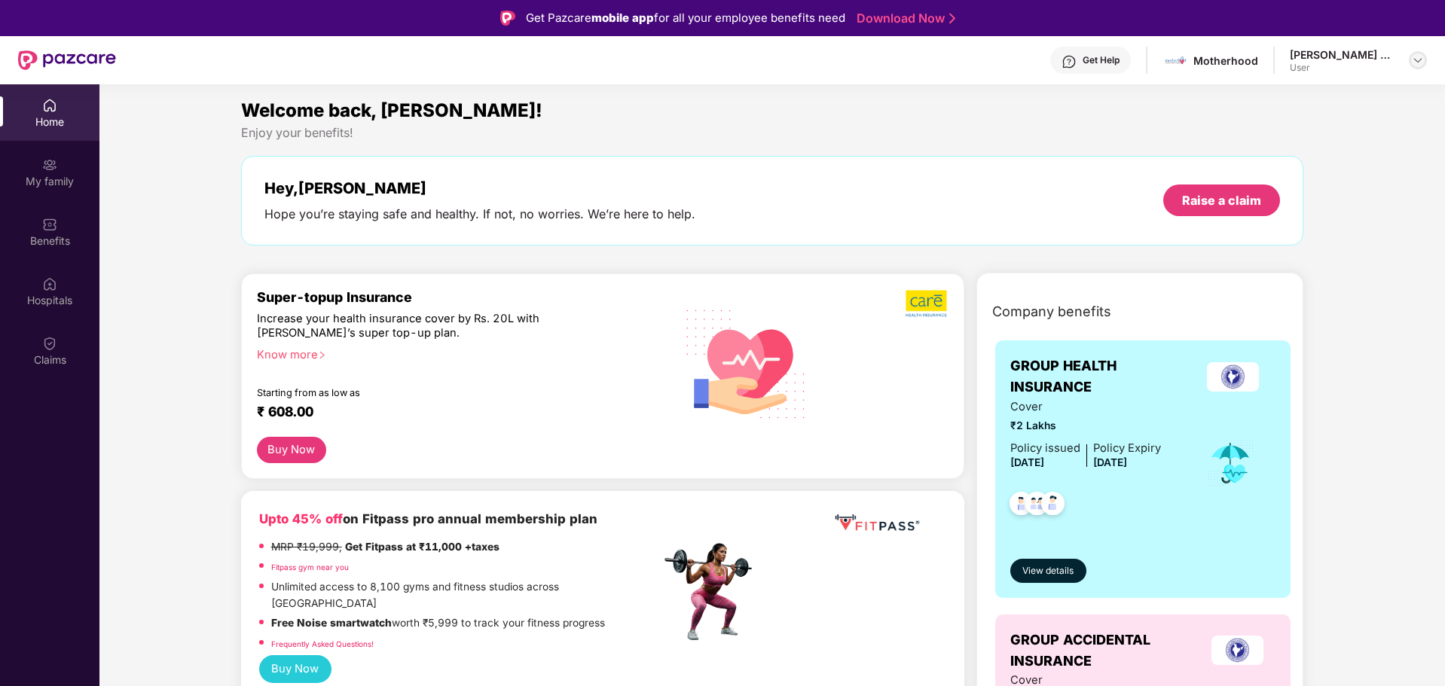
click at [1413, 58] on img at bounding box center [1418, 60] width 12 height 12
click at [1282, 103] on div "Logout" at bounding box center [1347, 95] width 196 height 29
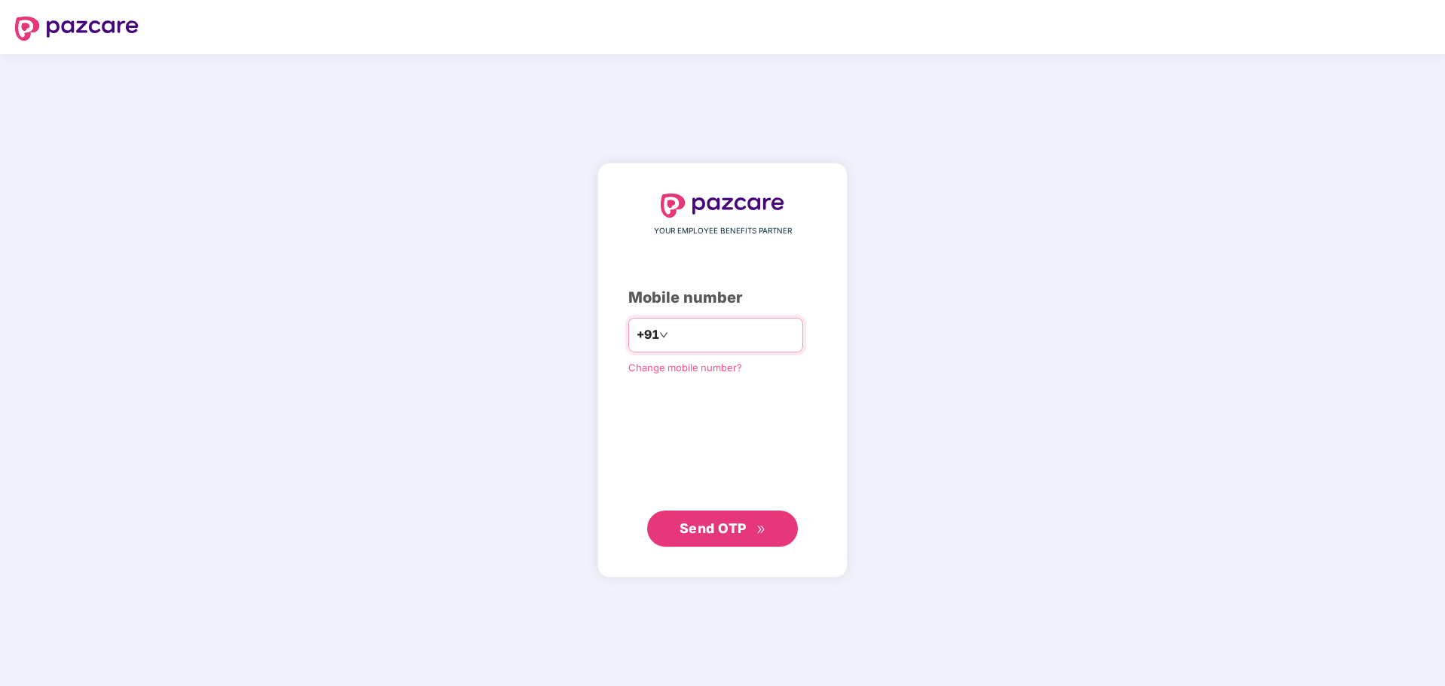
click at [698, 341] on input "number" at bounding box center [733, 335] width 124 height 24
type input "**********"
click at [689, 532] on span "Send OTP" at bounding box center [712, 528] width 67 height 16
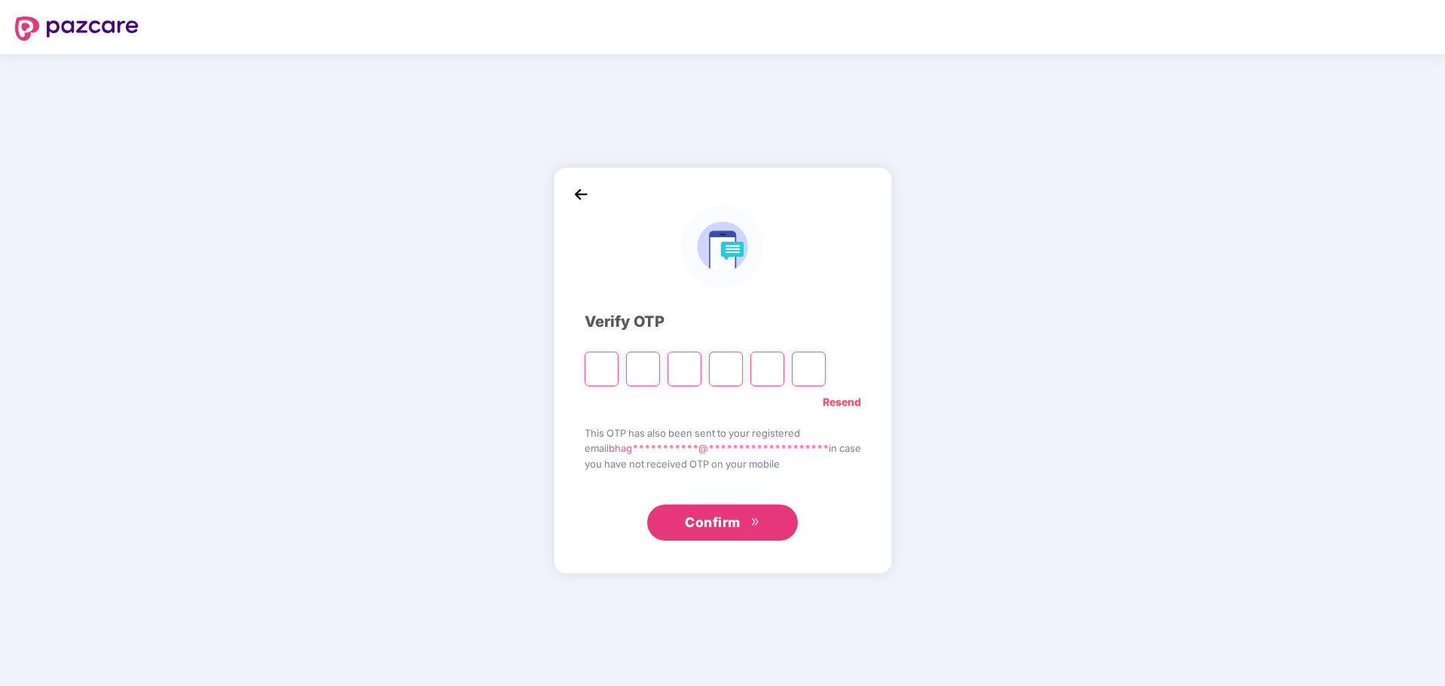
type input "*"
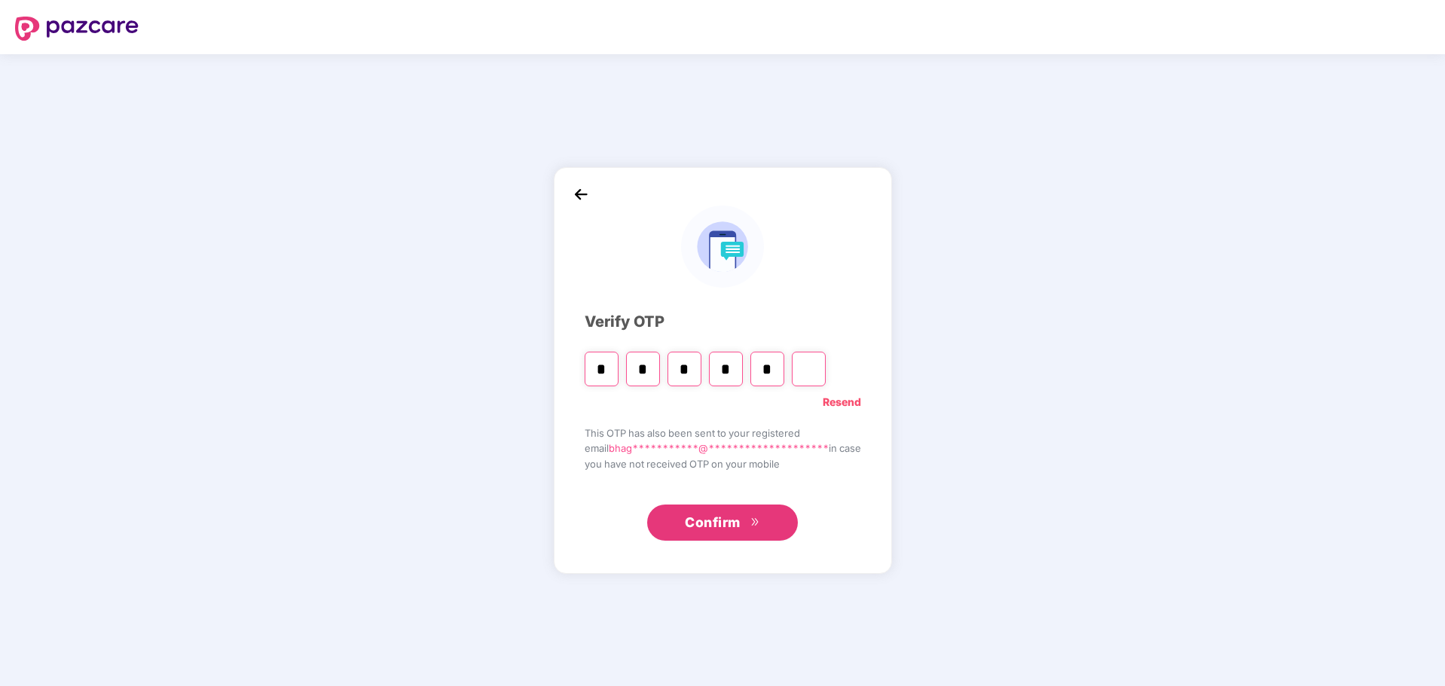
type input "*"
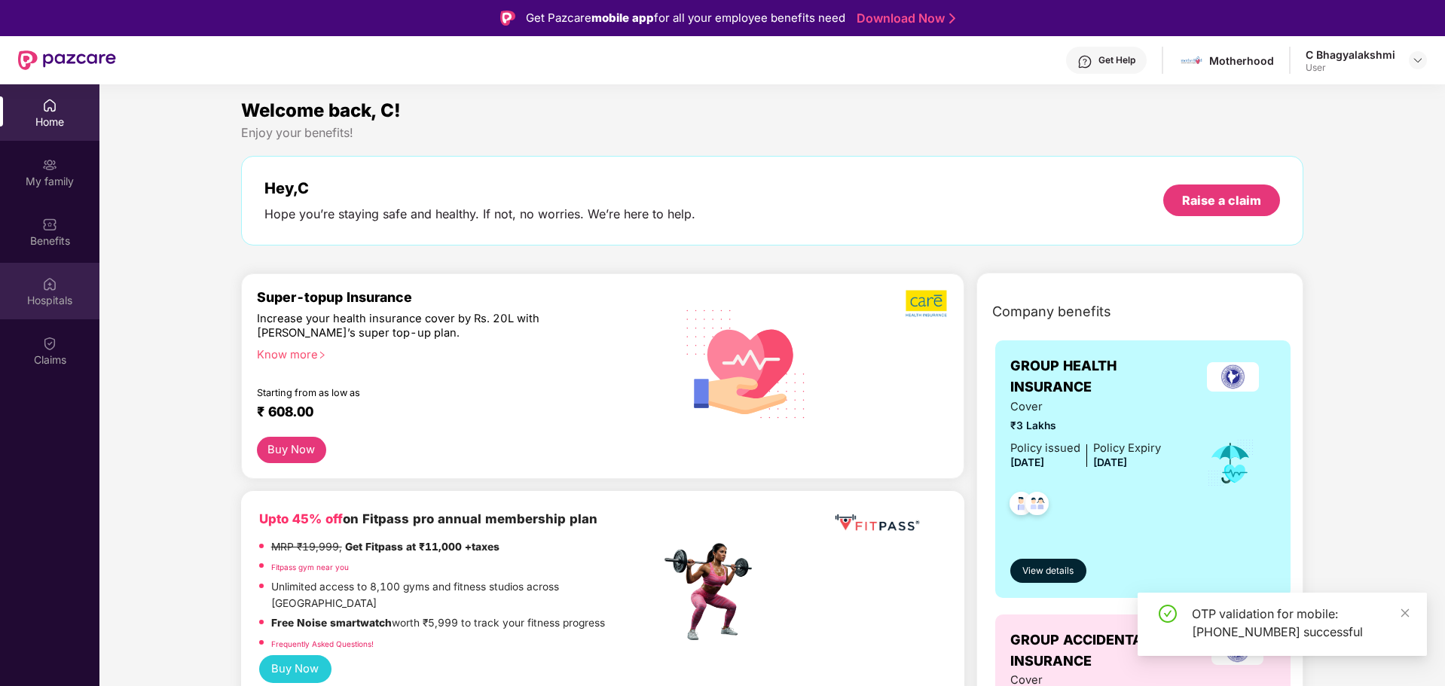
click at [49, 283] on img at bounding box center [49, 283] width 15 height 15
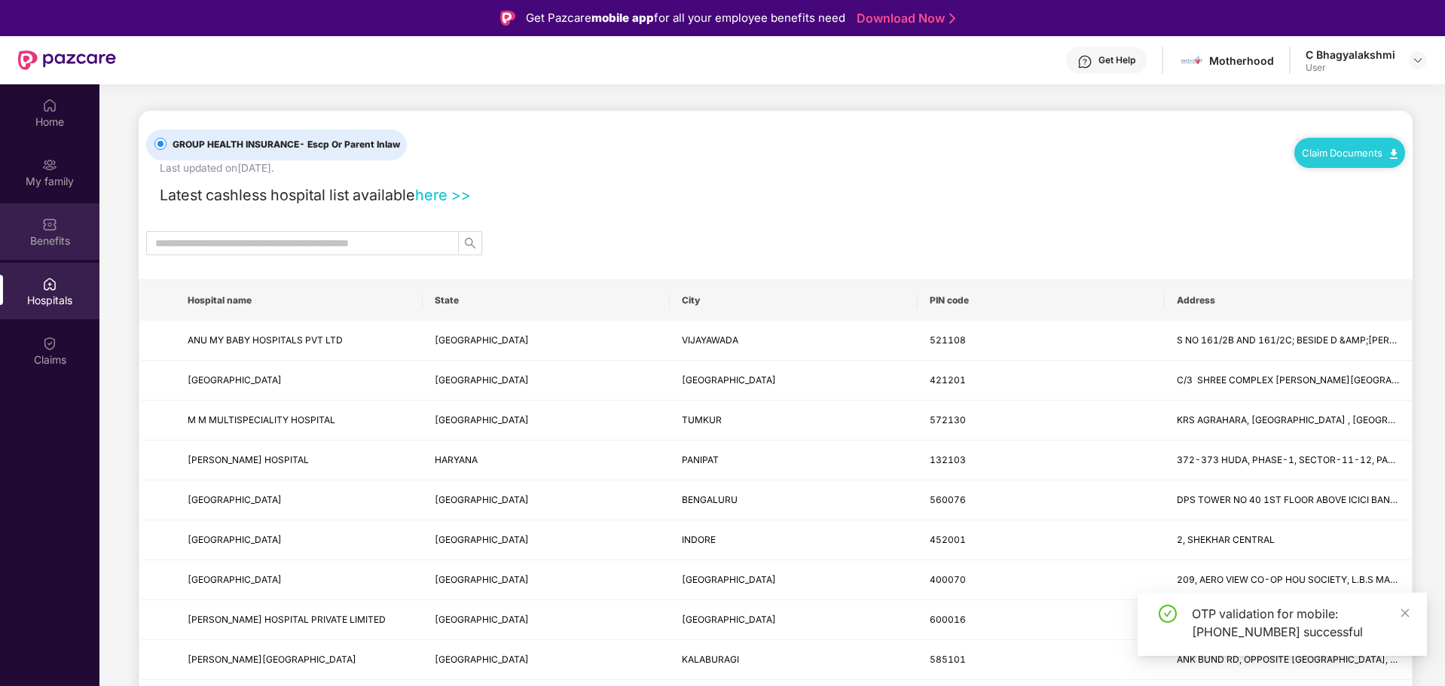
click at [35, 238] on div "Benefits" at bounding box center [49, 241] width 99 height 15
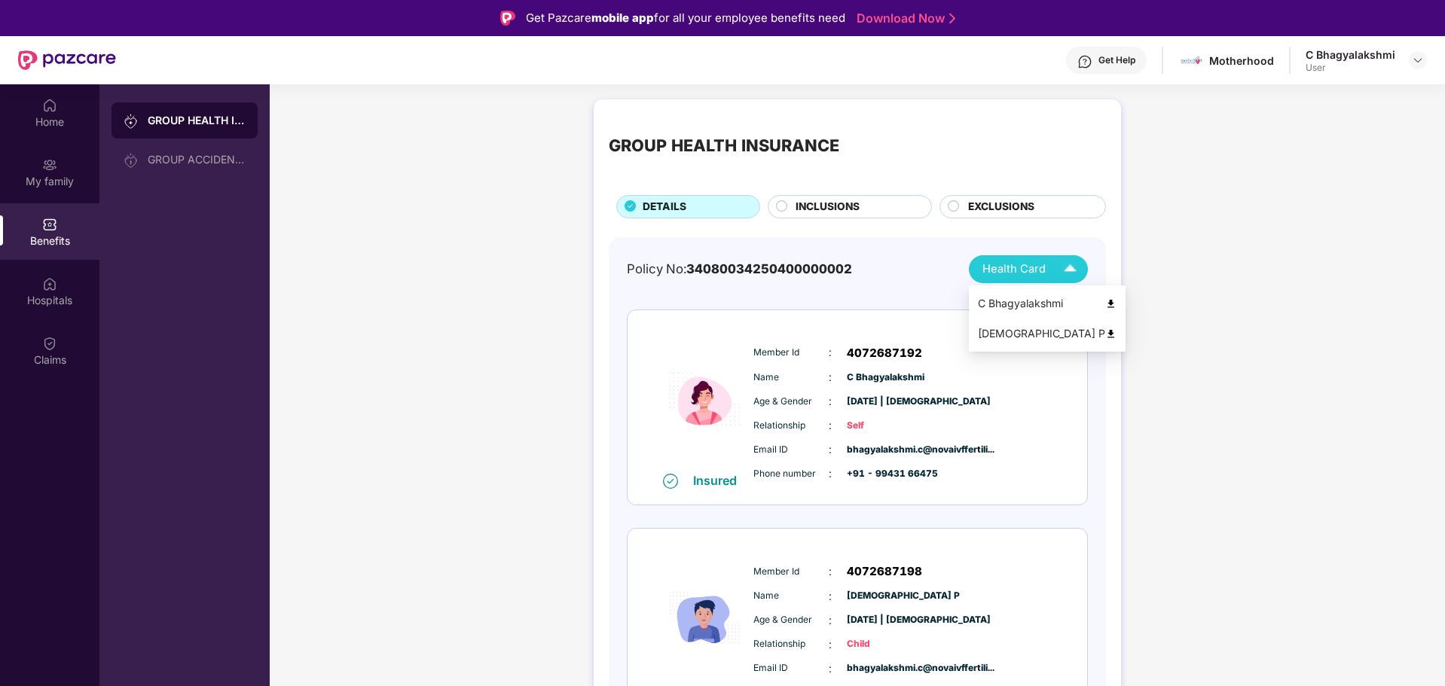
click at [1077, 267] on img at bounding box center [1070, 269] width 26 height 26
click at [1078, 300] on li "C Bhagyalakshmi" at bounding box center [1047, 303] width 157 height 30
click at [66, 114] on div "Home" at bounding box center [49, 121] width 99 height 15
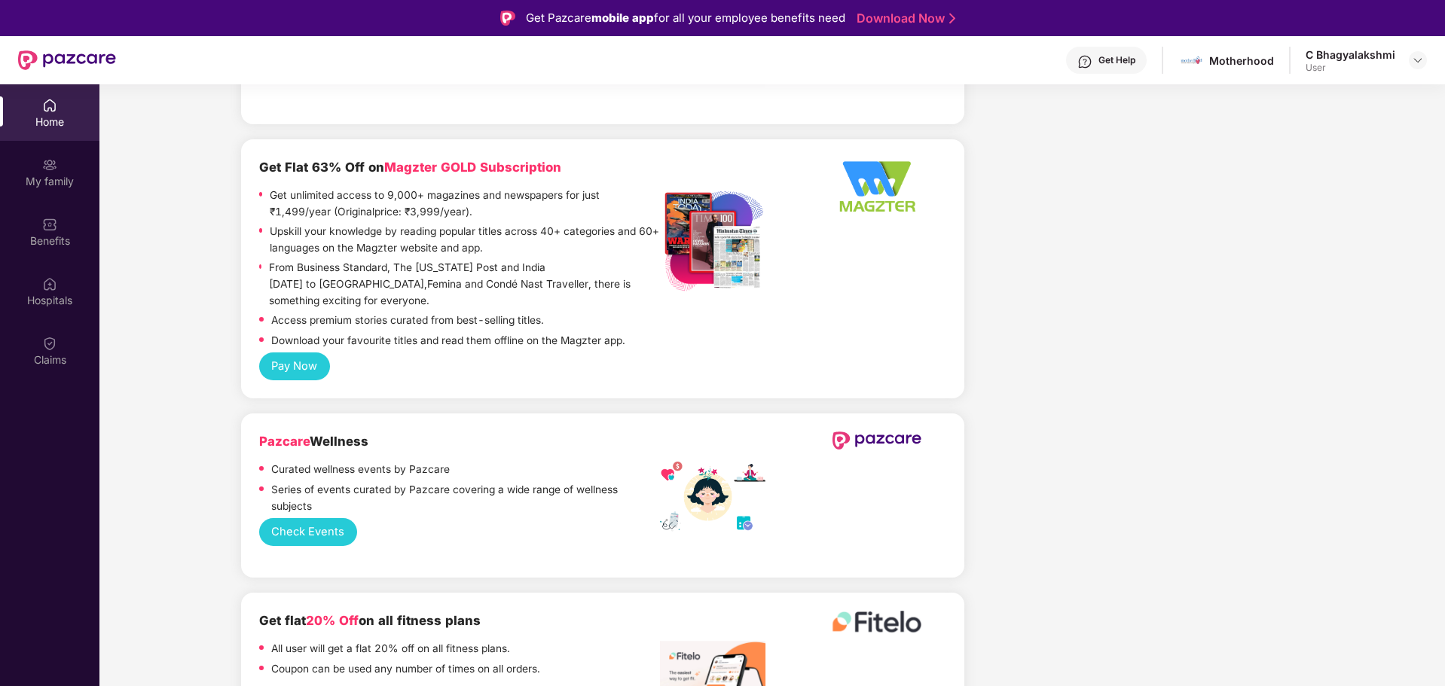
click at [1109, 58] on div "Get Help" at bounding box center [1116, 60] width 37 height 12
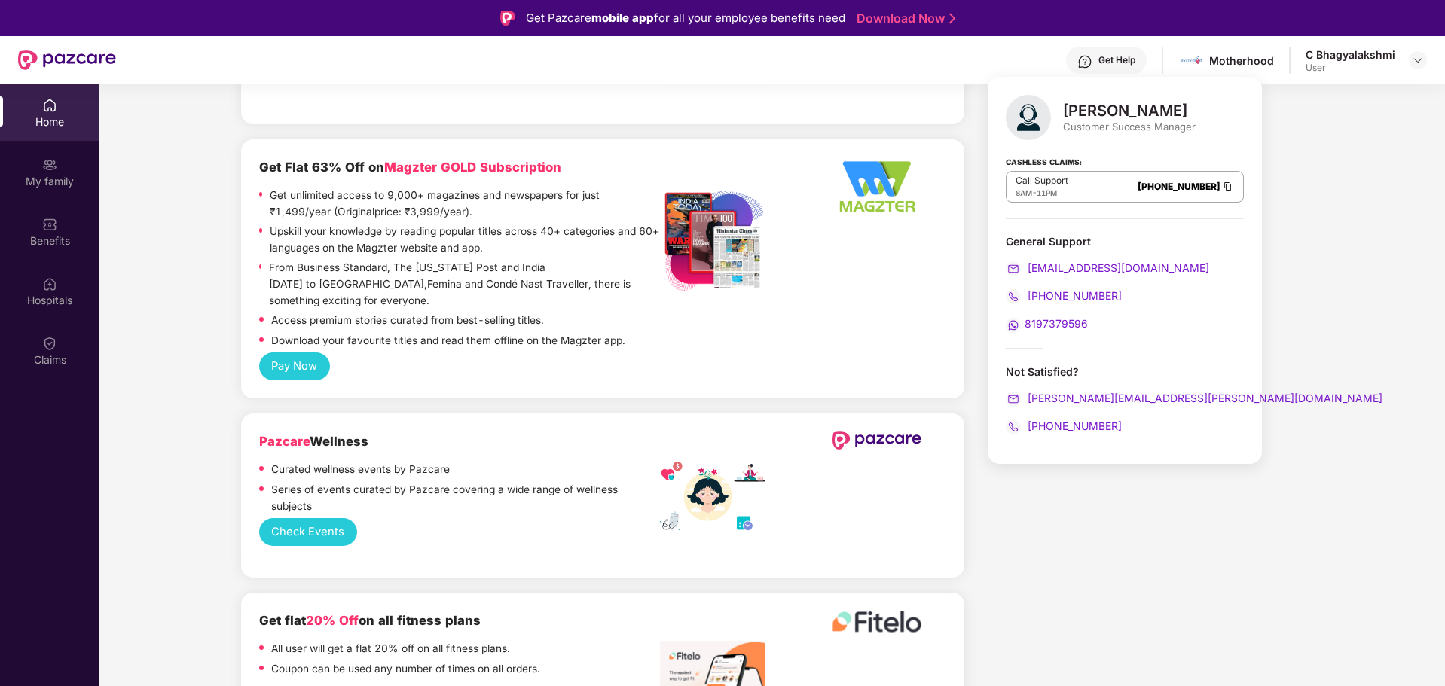
click at [1064, 322] on span "8197379596" at bounding box center [1055, 323] width 63 height 13
click at [1222, 184] on img at bounding box center [1228, 186] width 12 height 13
click at [1131, 54] on div "Get Help" at bounding box center [1116, 60] width 37 height 12
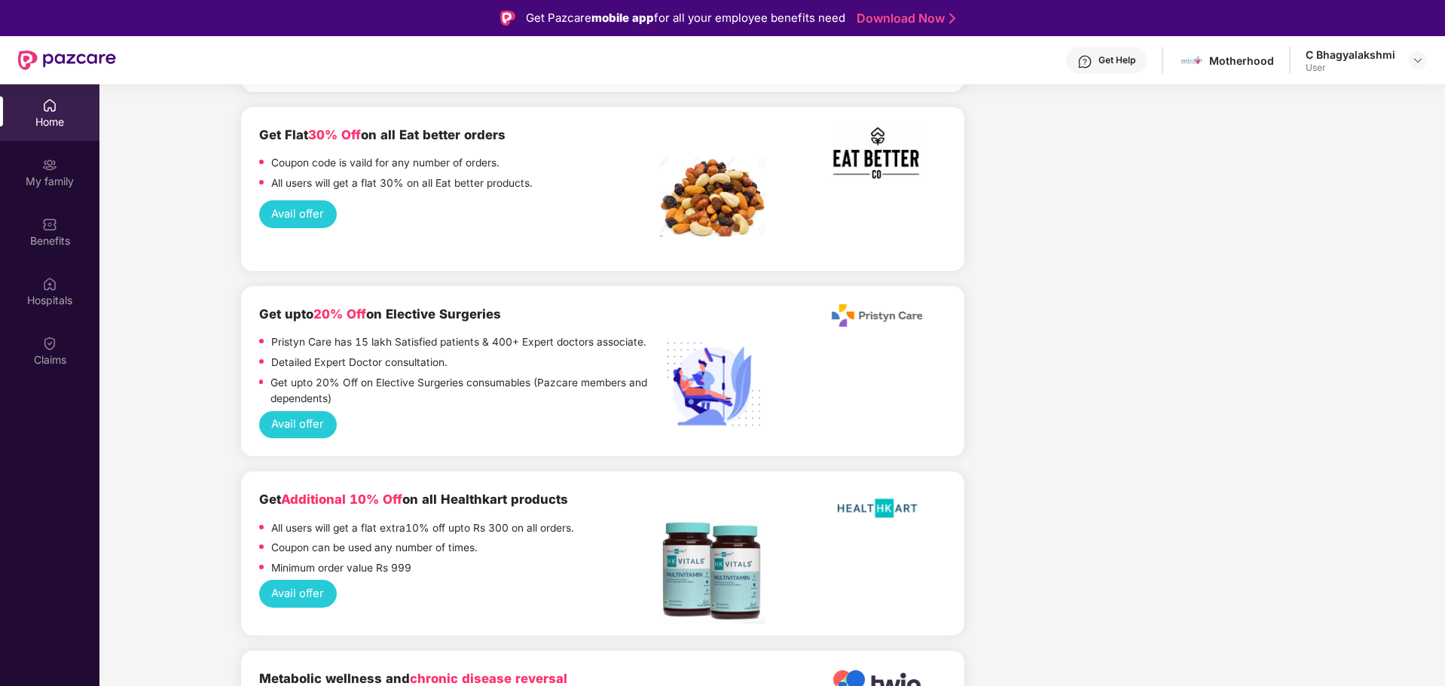
scroll to position [2425, 0]
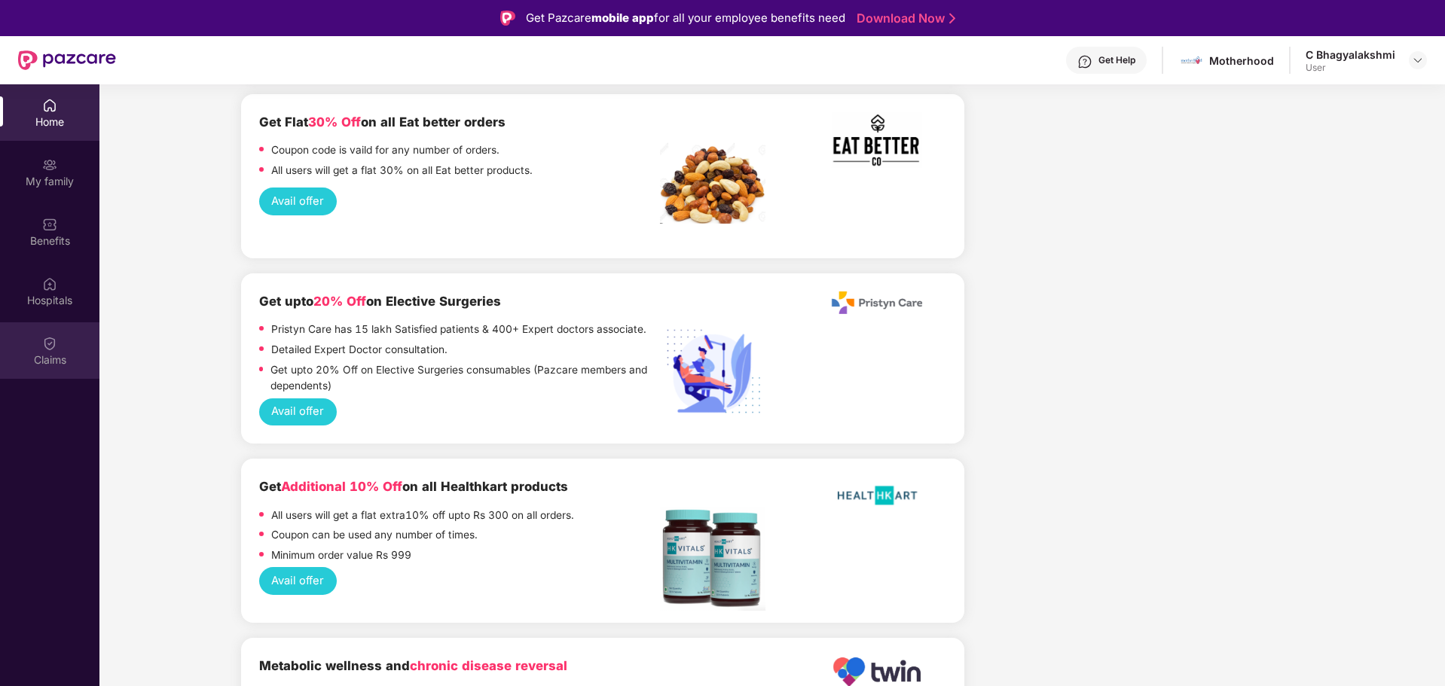
click at [47, 351] on div "Claims" at bounding box center [49, 350] width 99 height 56
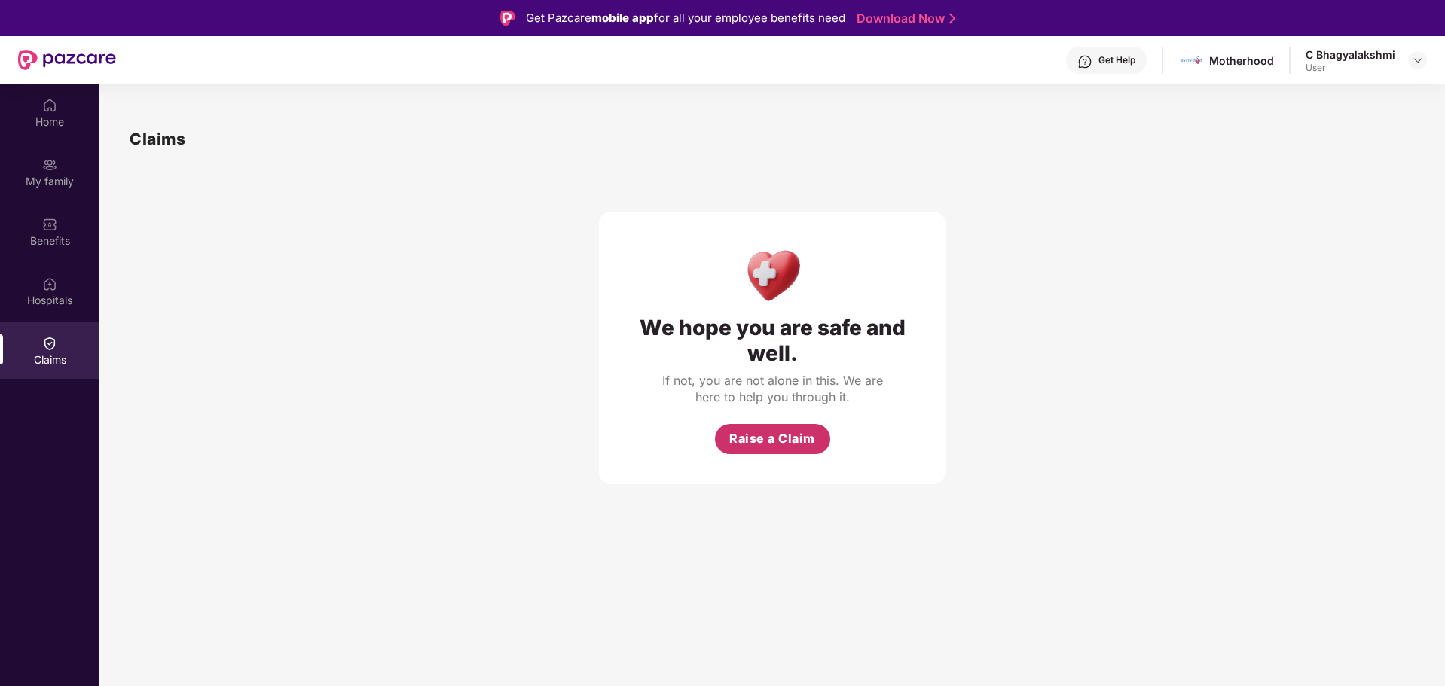
click at [746, 437] on span "Raise a Claim" at bounding box center [772, 438] width 86 height 19
